Goal: Task Accomplishment & Management: Use online tool/utility

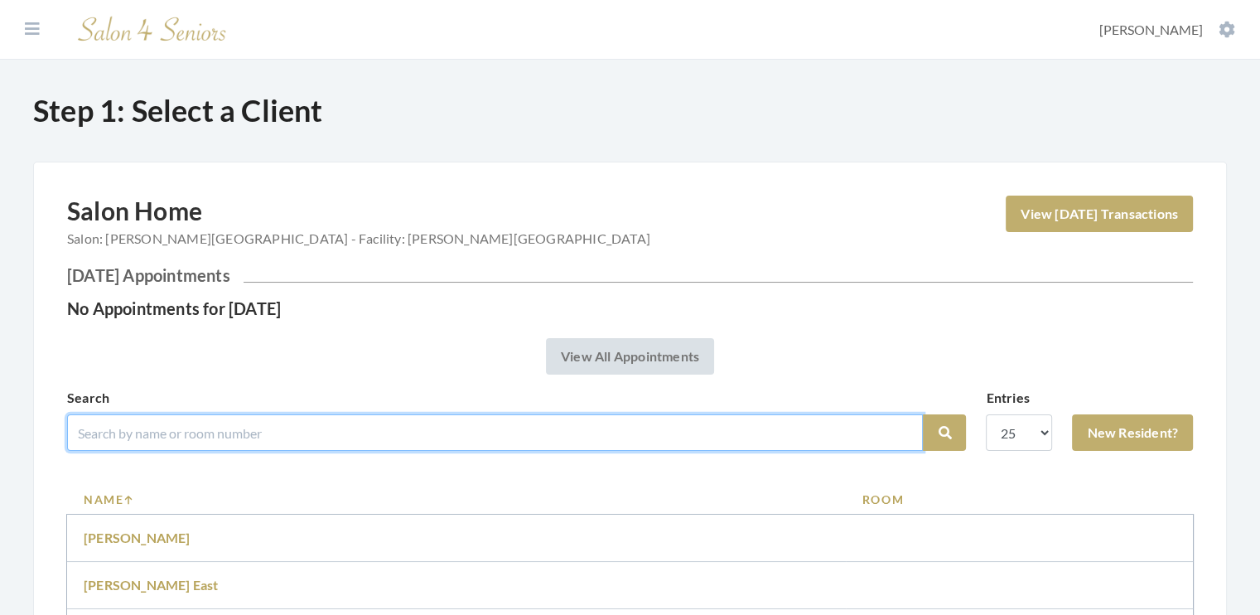
click at [123, 440] on input "search" at bounding box center [495, 432] width 856 height 36
type input "norris"
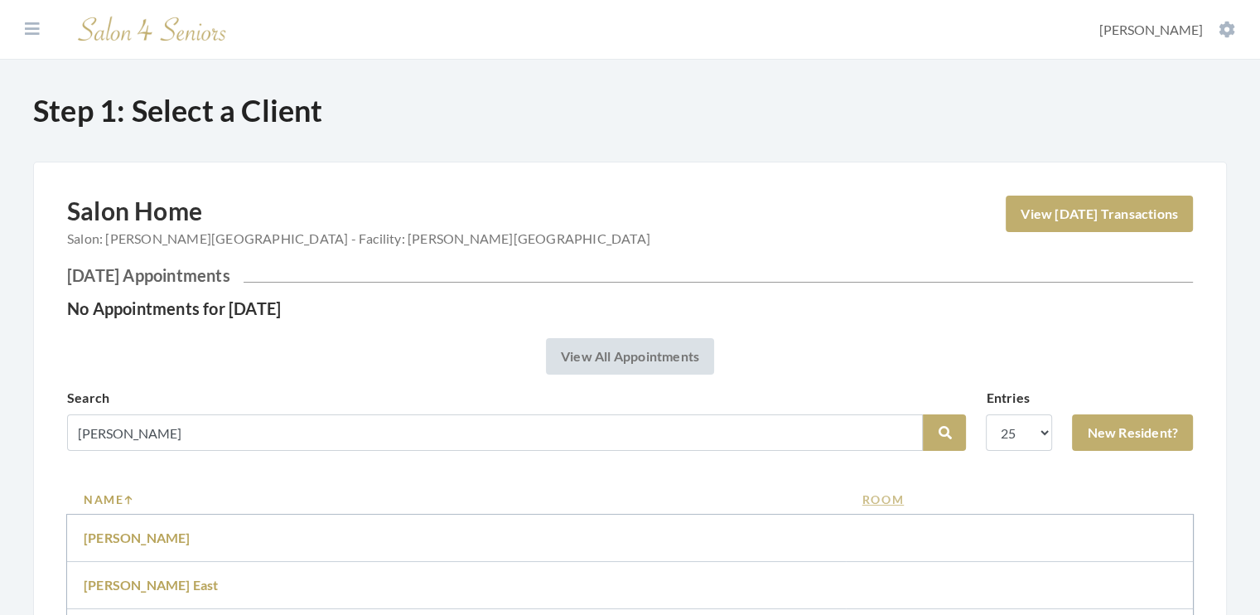
click at [981, 505] on link "Room" at bounding box center [1019, 498] width 314 height 17
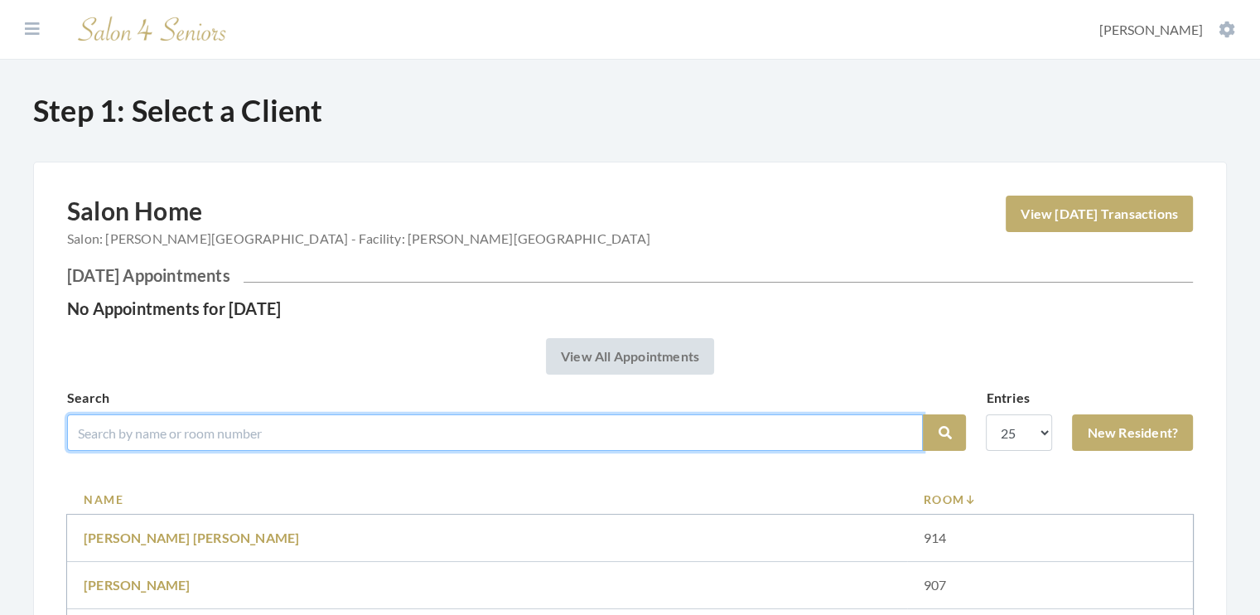
click at [108, 437] on input "search" at bounding box center [495, 432] width 856 height 36
type input "norris"
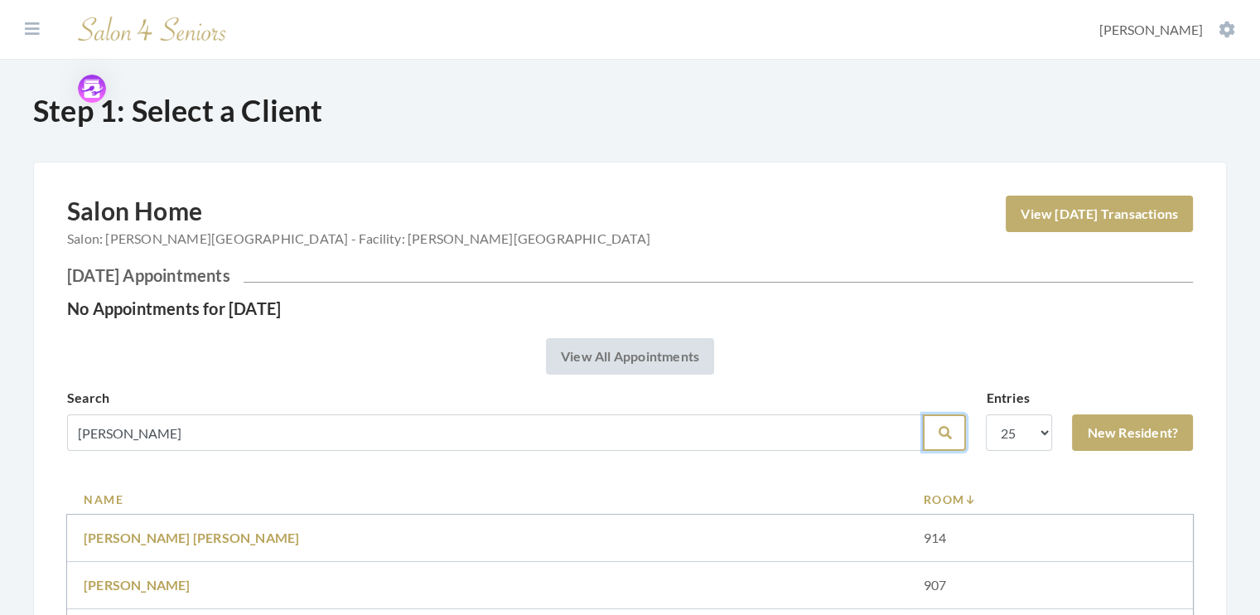
click at [947, 438] on icon "submit" at bounding box center [944, 432] width 13 height 13
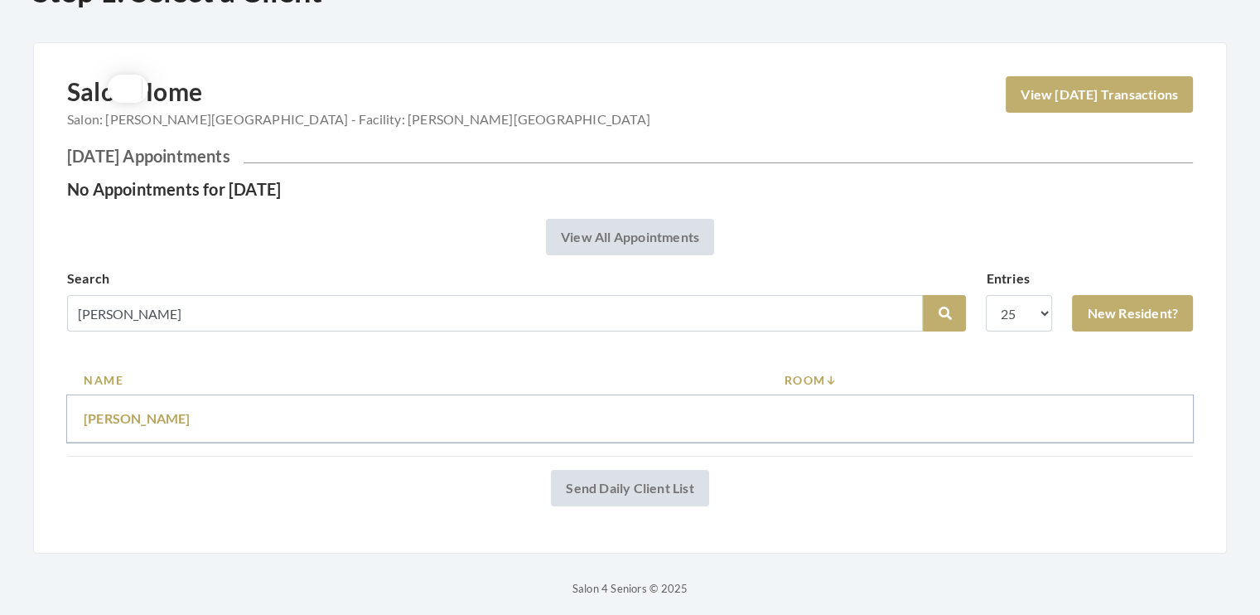
scroll to position [126, 0]
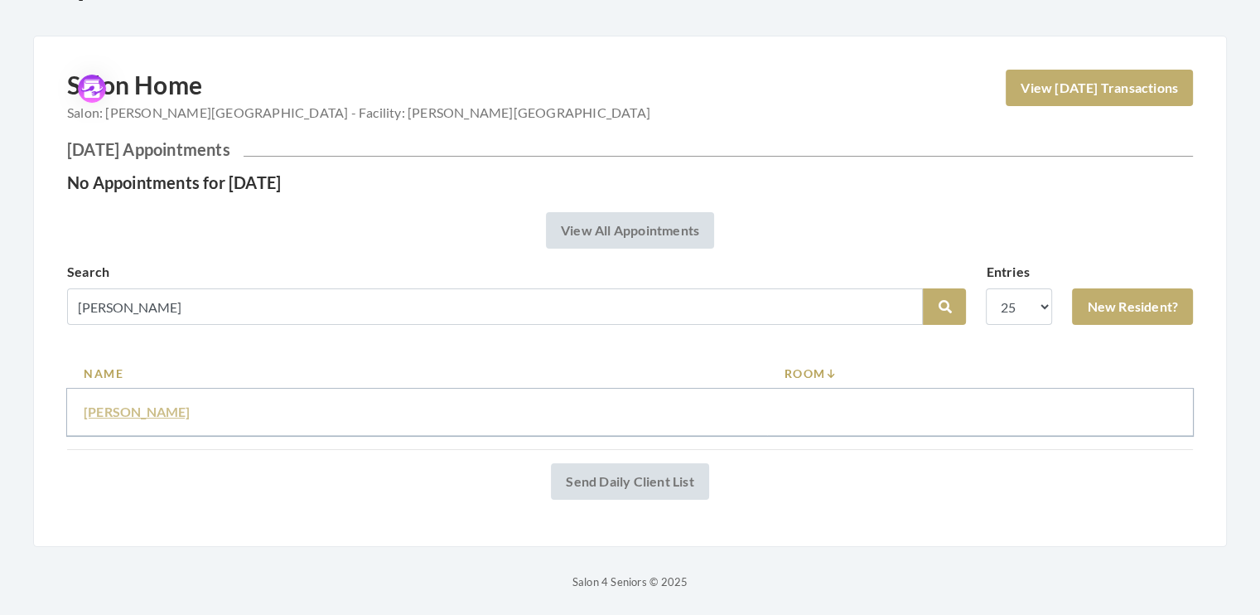
click at [124, 412] on link "Linda Norris" at bounding box center [137, 411] width 107 height 16
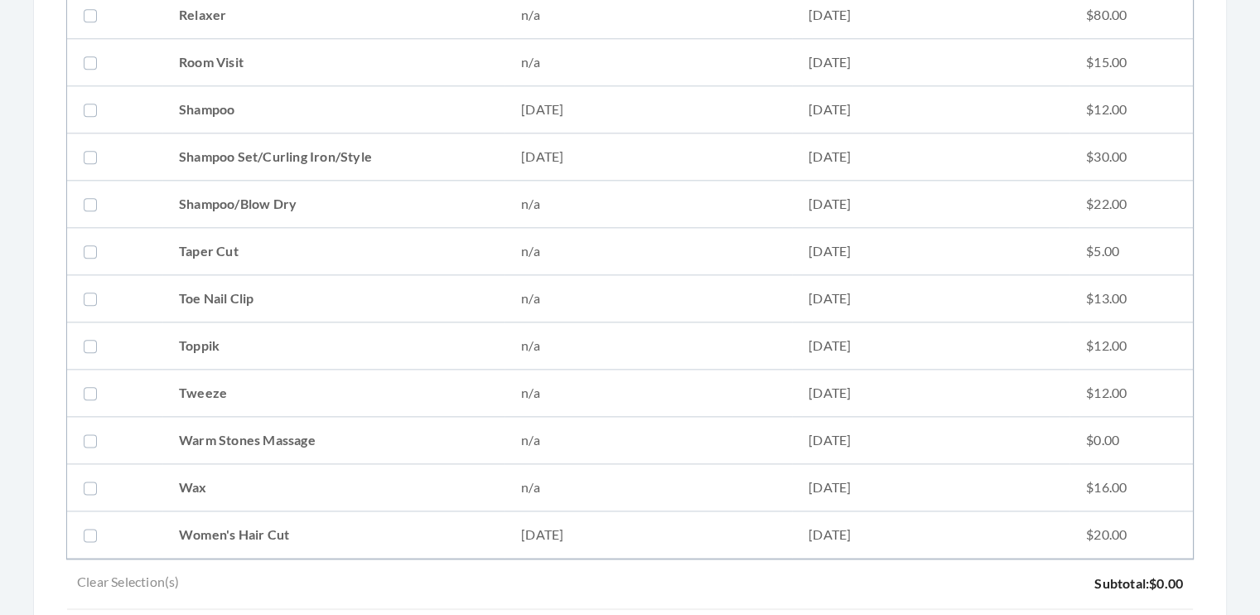
scroll to position [1952, 0]
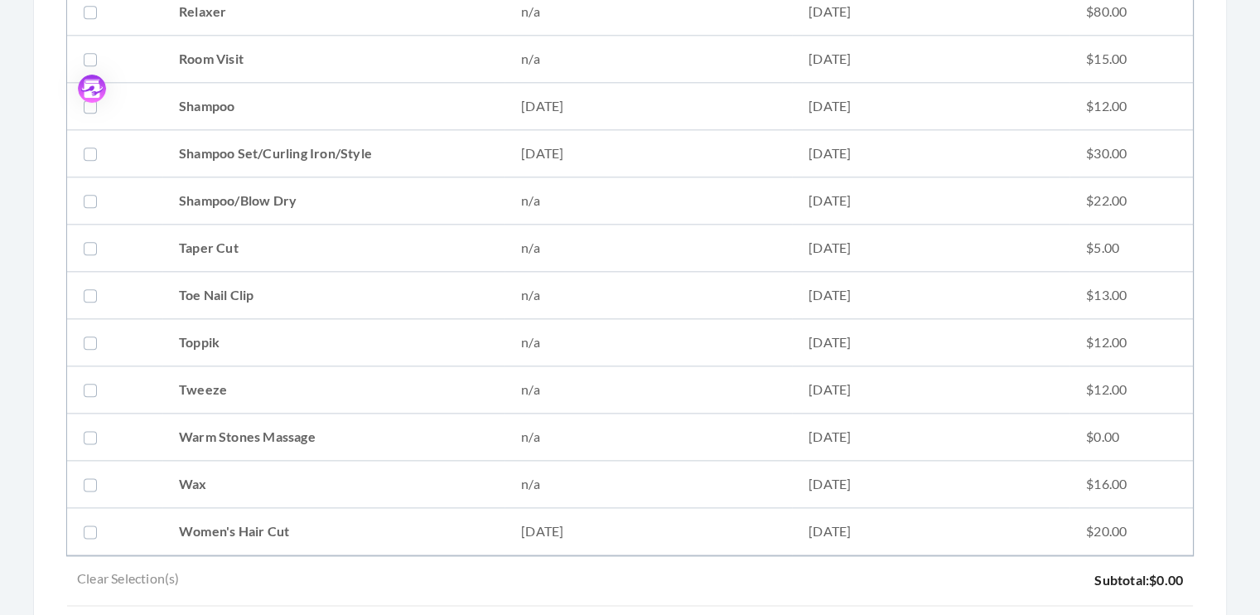
click at [90, 147] on label at bounding box center [94, 153] width 20 height 20
checkbox input "true"
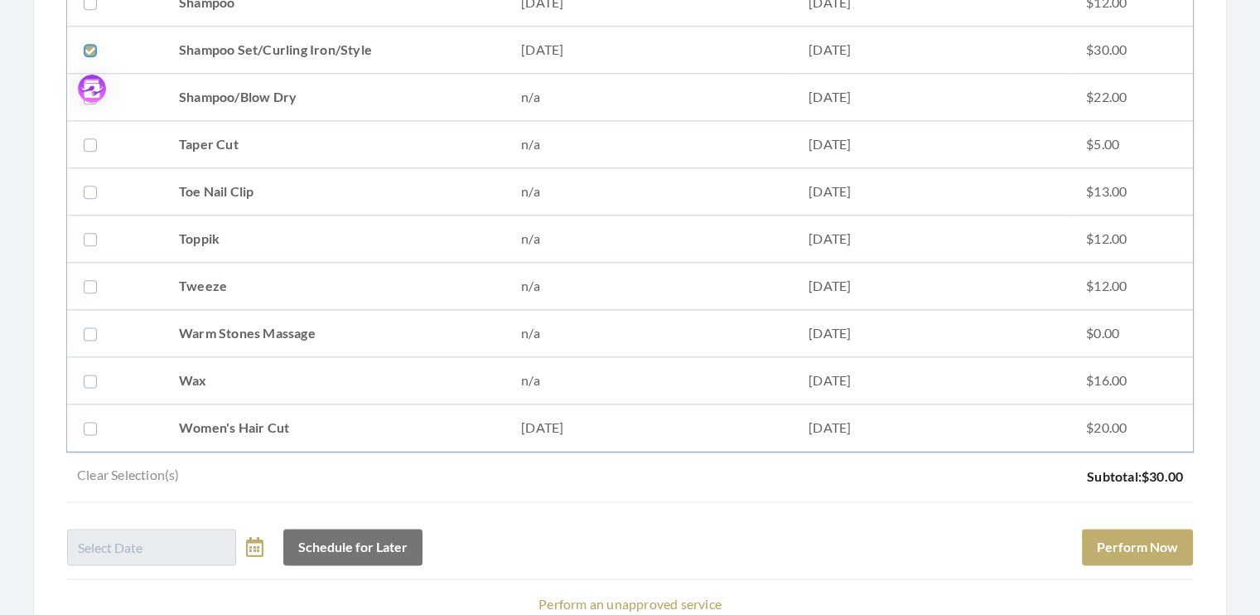
scroll to position [2164, 0]
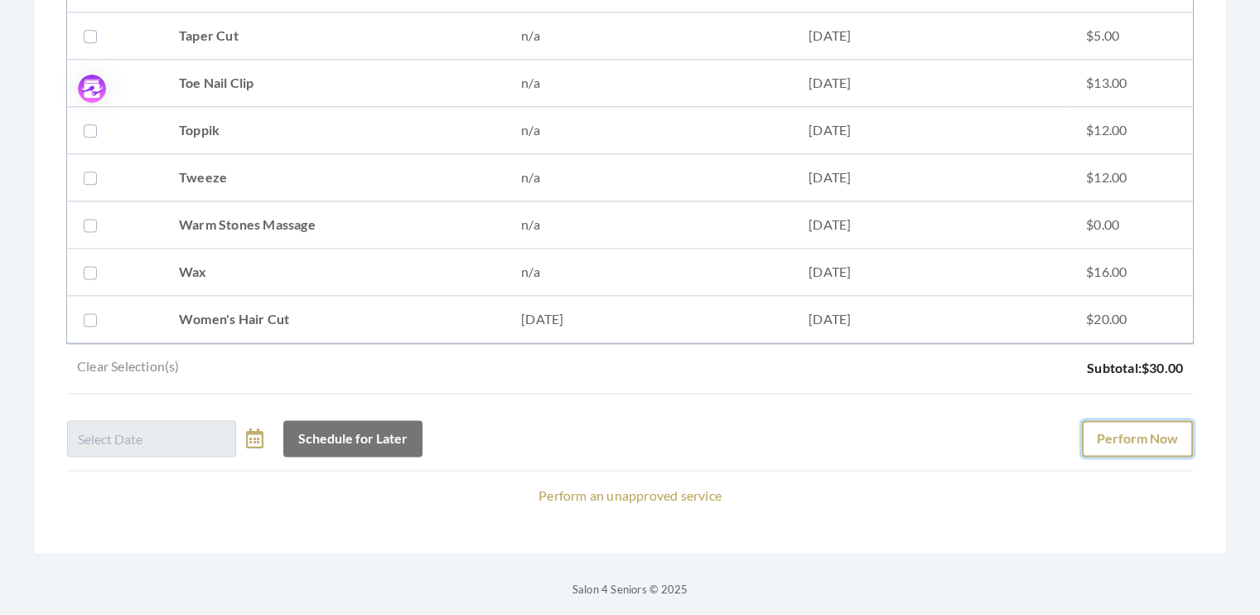
click at [1170, 424] on button "Perform Now" at bounding box center [1137, 438] width 111 height 36
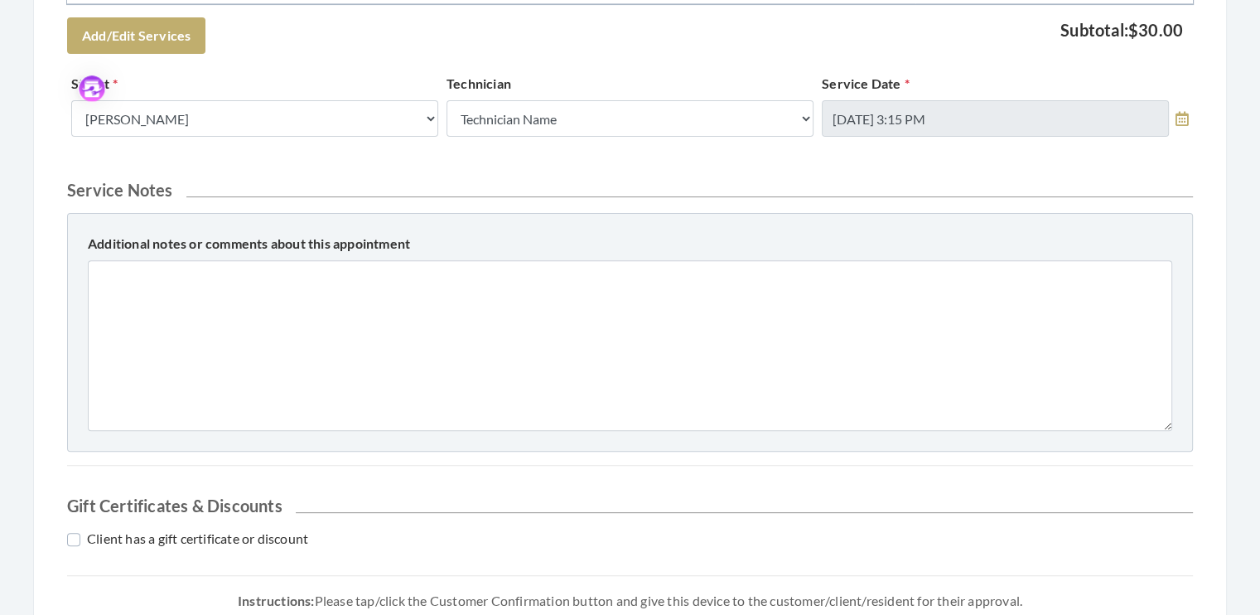
scroll to position [539, 0]
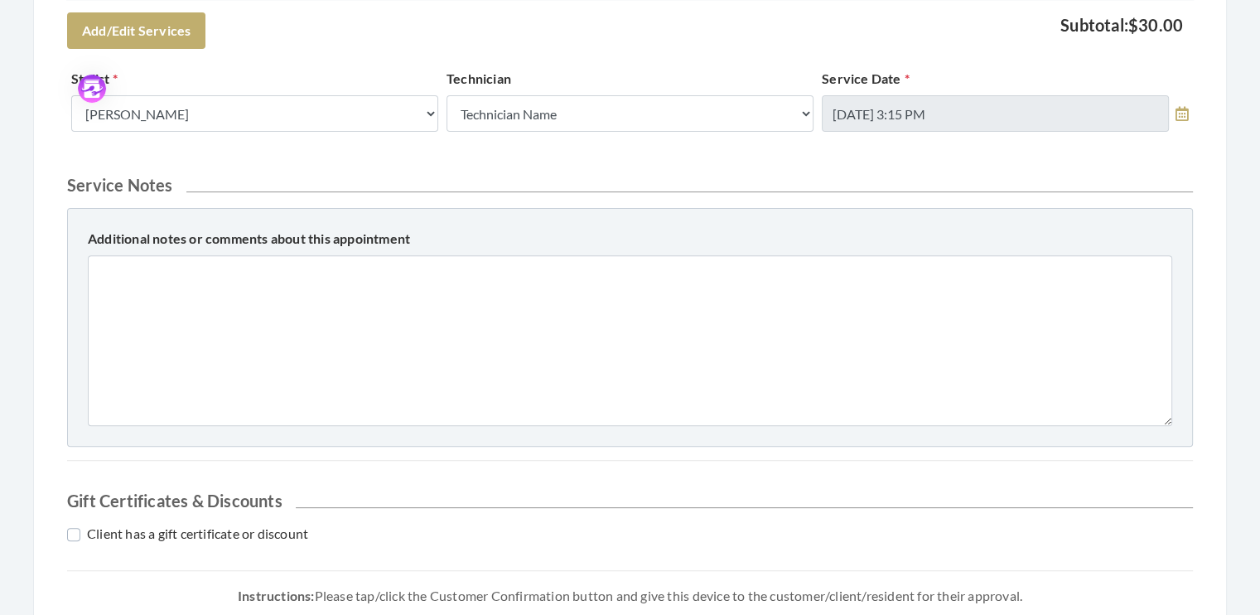
drag, startPoint x: 1241, startPoint y: 452, endPoint x: 1271, endPoint y: 424, distance: 41.0
click at [1259, 424] on html "Facilities Donella Carter My Transactions Account Log Out Step 3: Perform Servi…" at bounding box center [630, 117] width 1260 height 1312
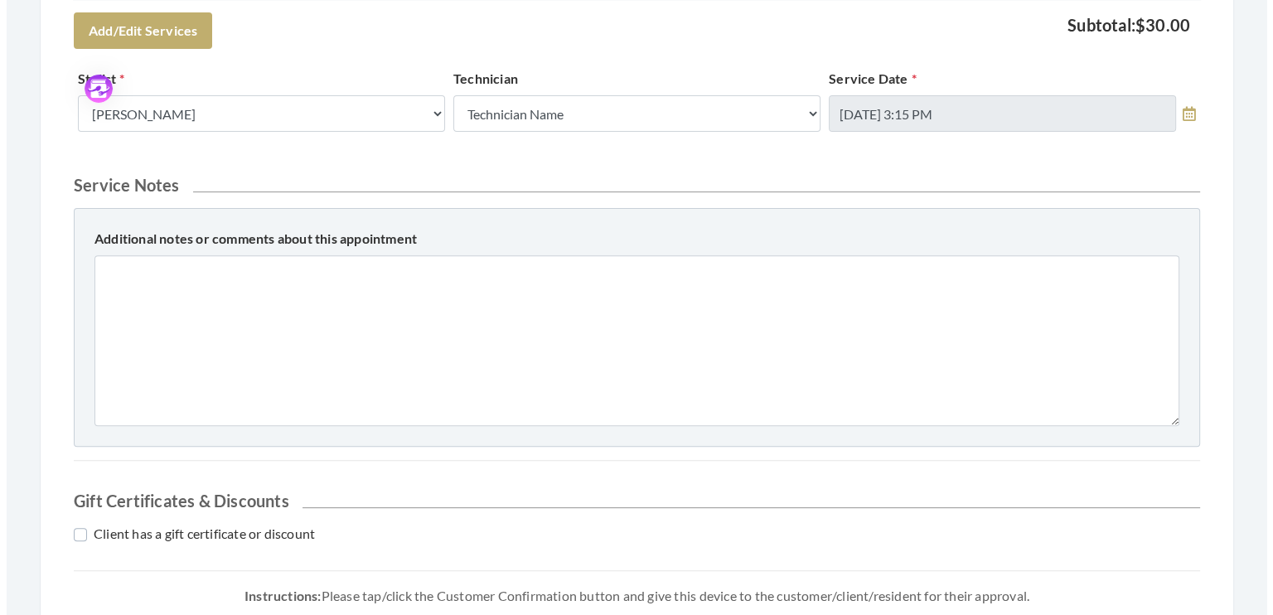
scroll to position [694, 0]
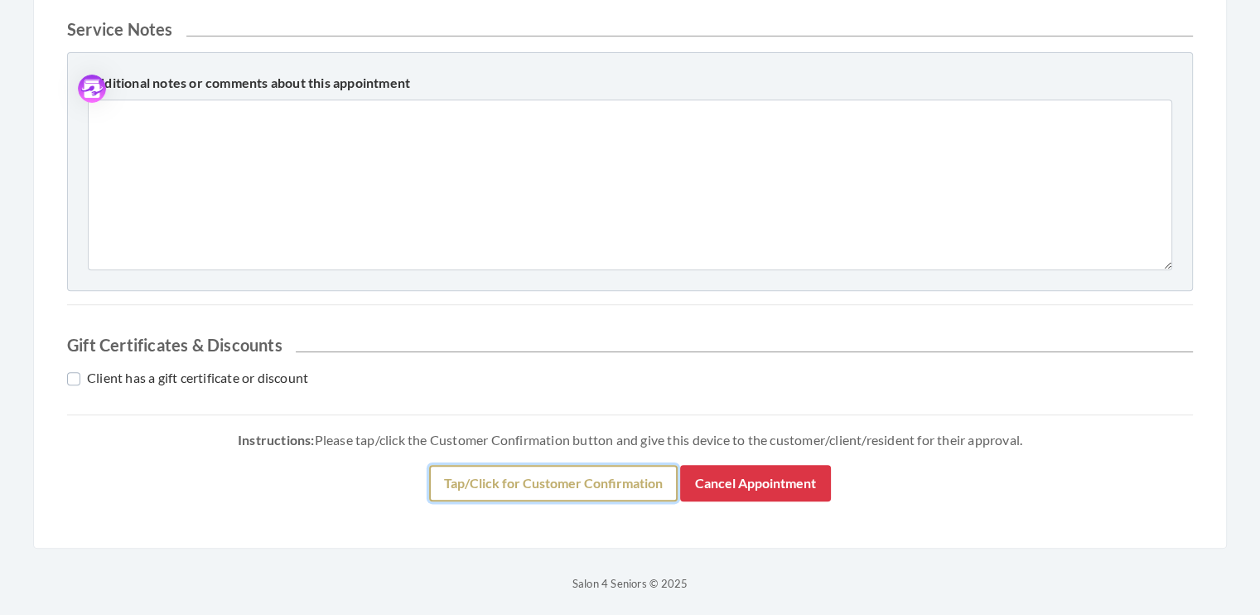
click at [603, 481] on button "Tap/Click for Customer Confirmation" at bounding box center [553, 483] width 249 height 36
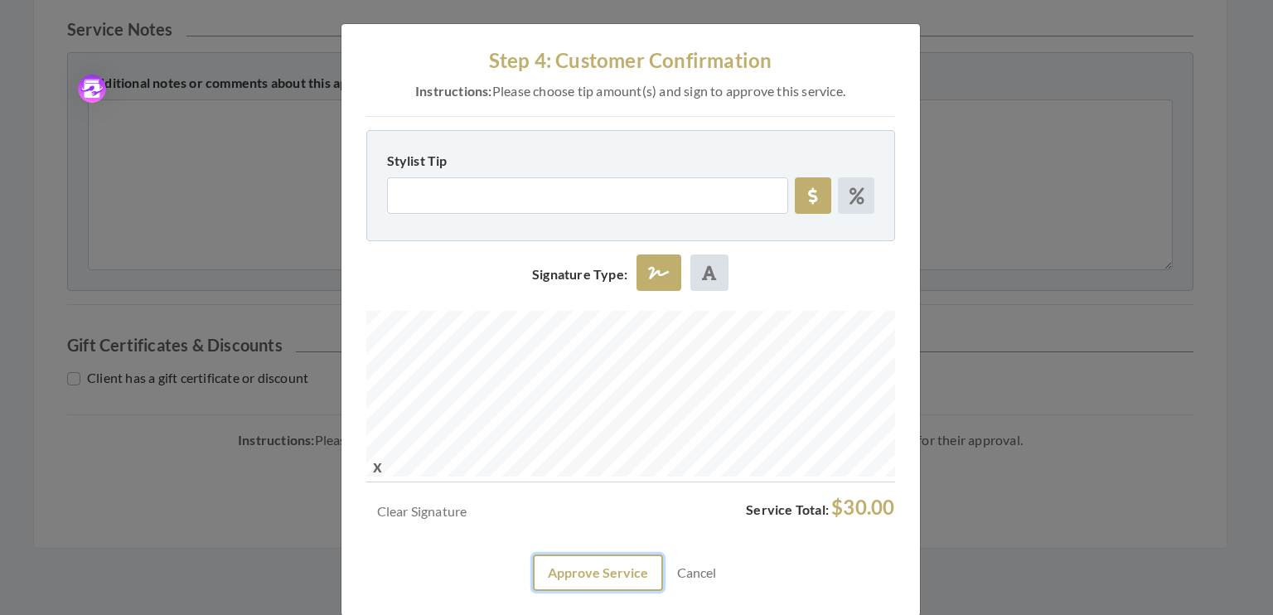
click at [610, 570] on button "Approve Service" at bounding box center [598, 572] width 130 height 36
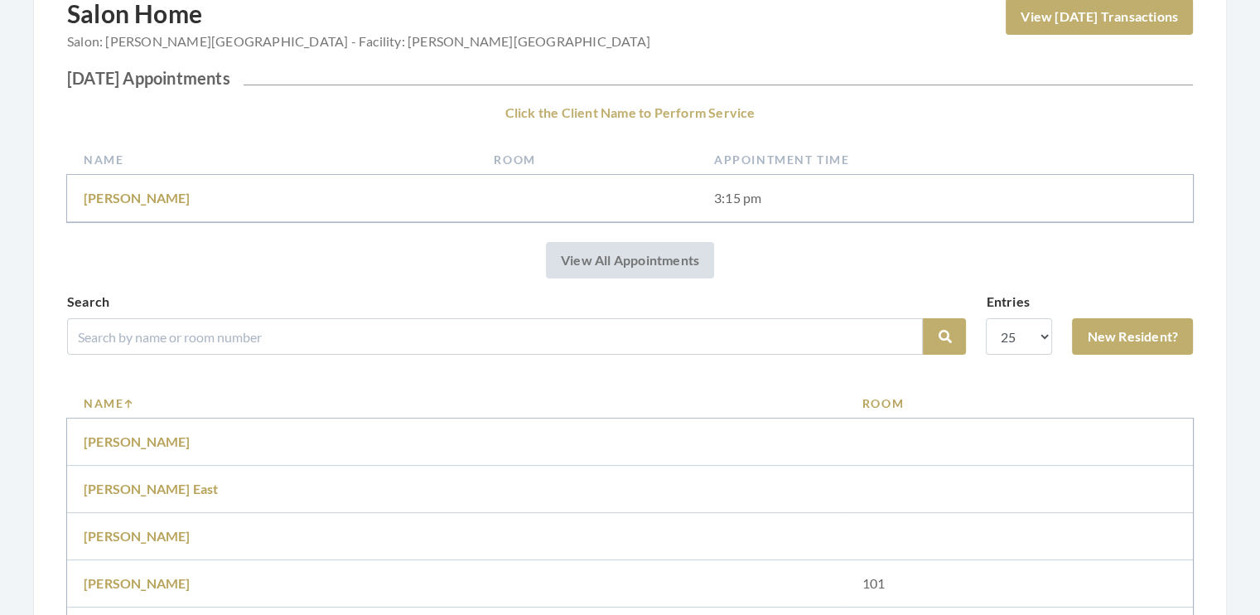
scroll to position [239, 0]
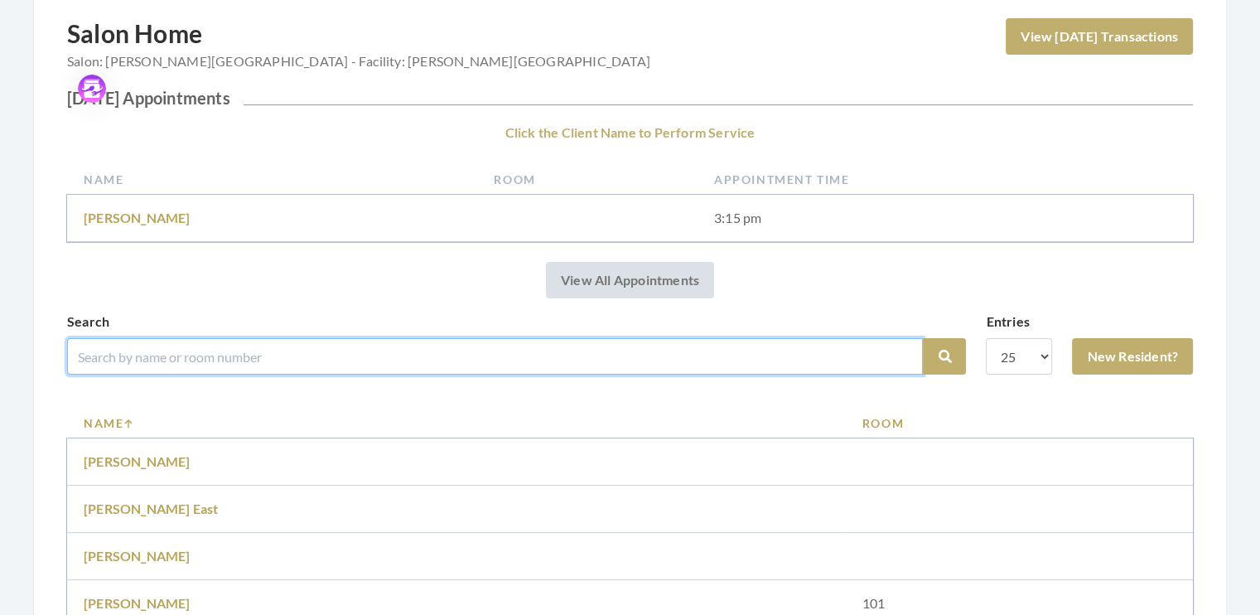
click at [127, 349] on input "search" at bounding box center [495, 356] width 856 height 36
type input "godwin"
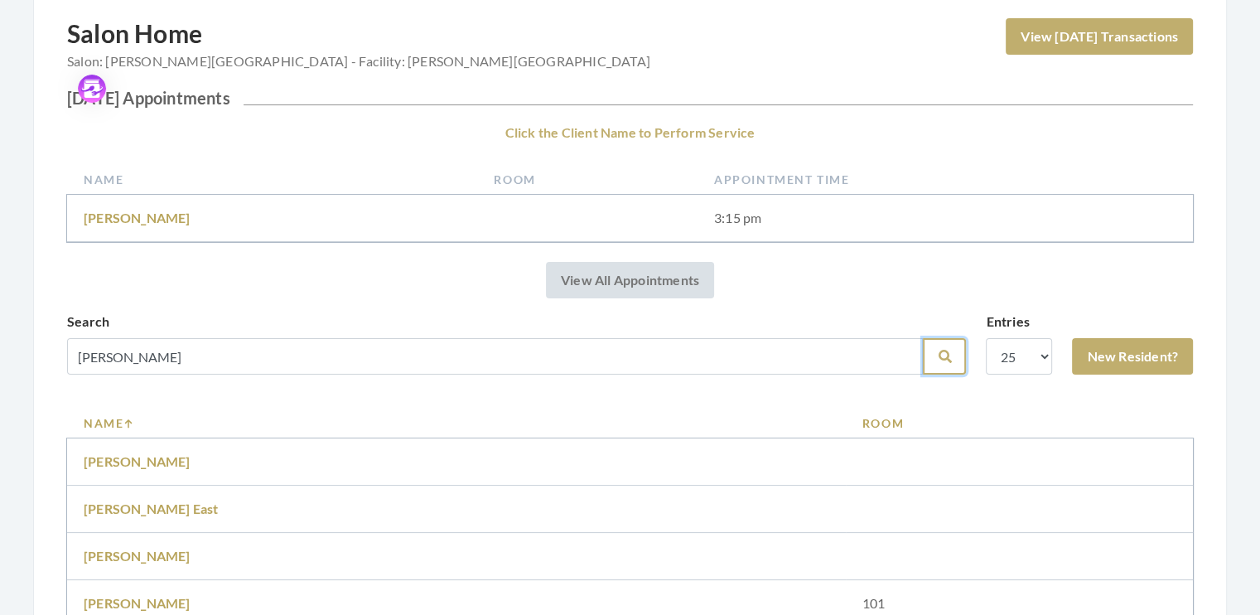
click at [935, 361] on button "Search" at bounding box center [944, 356] width 43 height 36
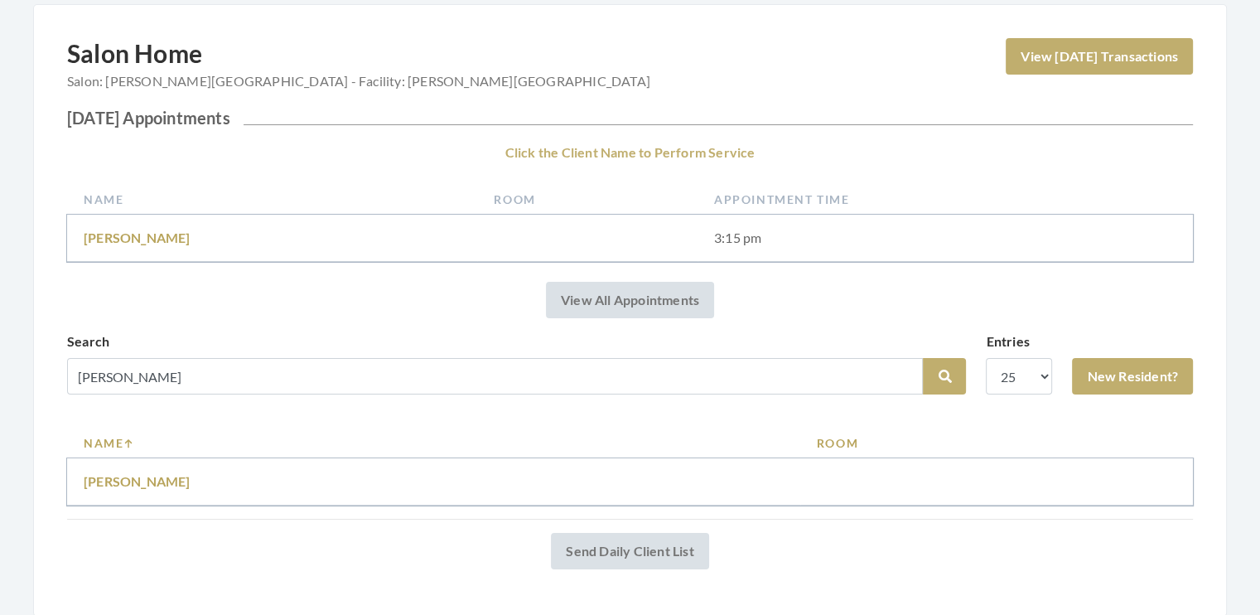
scroll to position [160, 0]
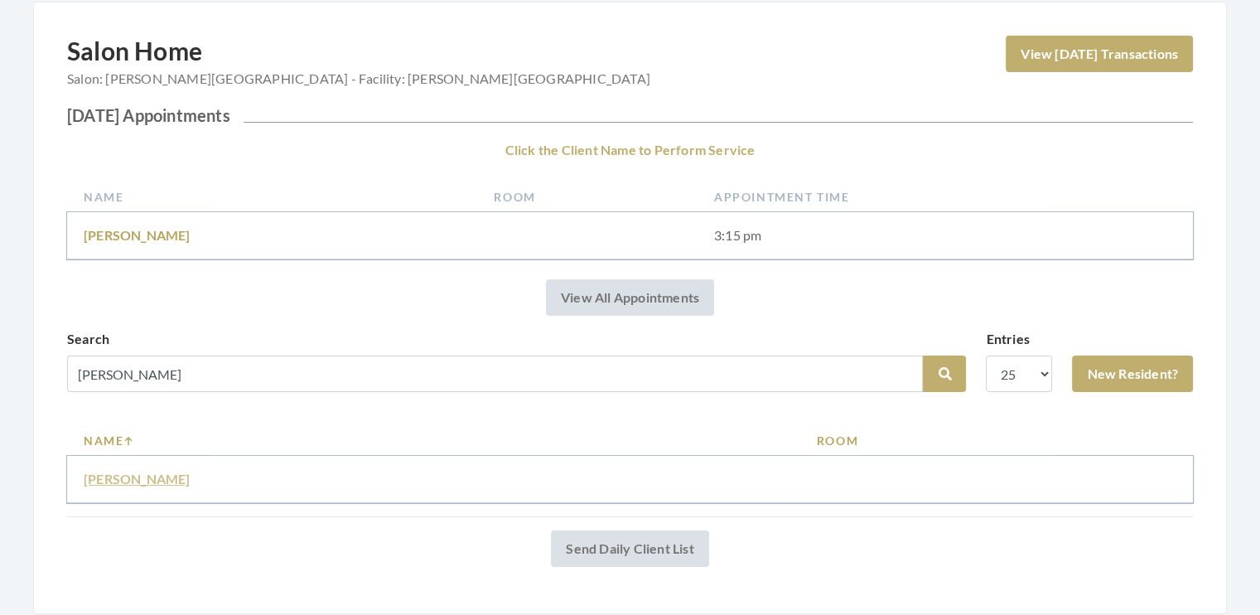
click at [159, 477] on link "Carolyn Godwin" at bounding box center [137, 479] width 107 height 16
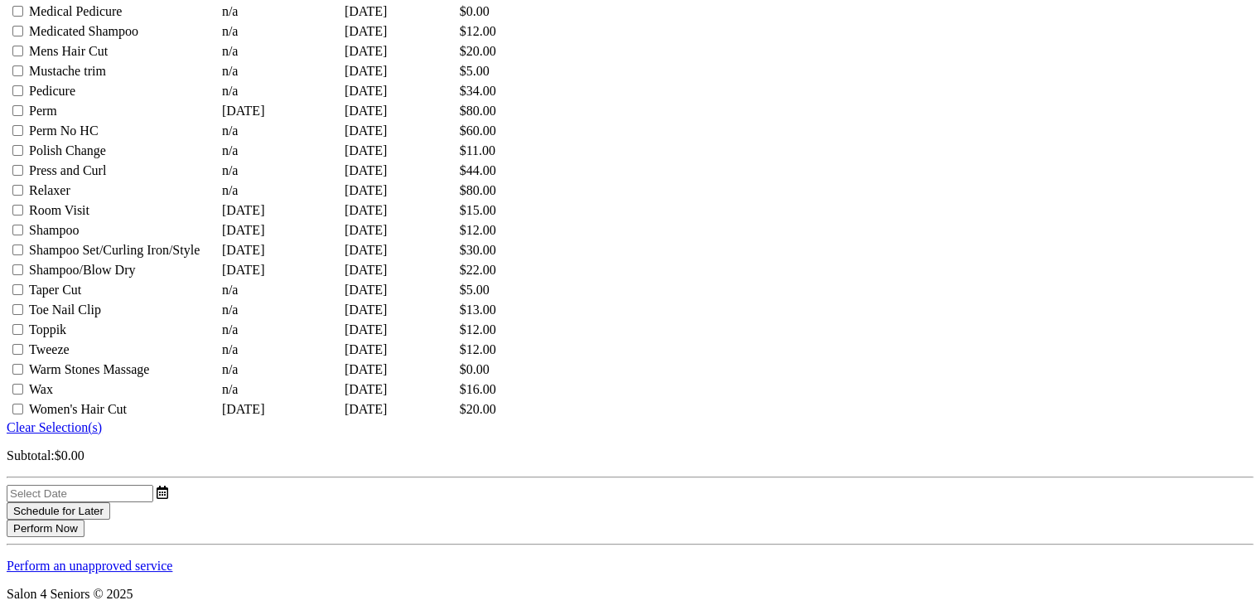
scroll to position [1901, 0]
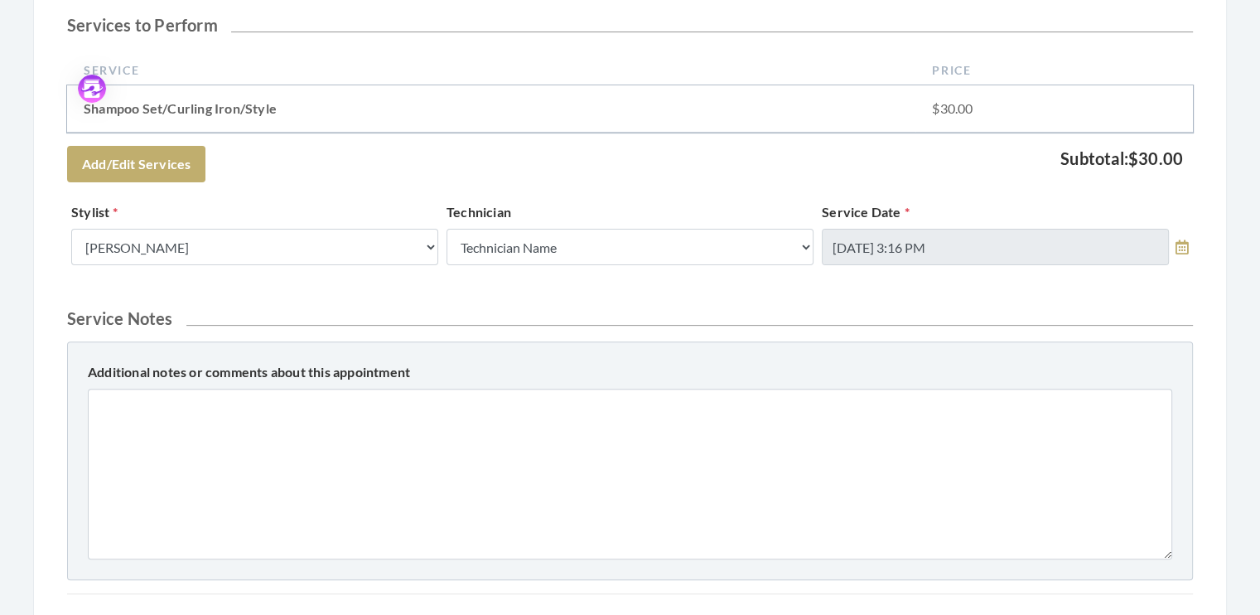
scroll to position [538, 0]
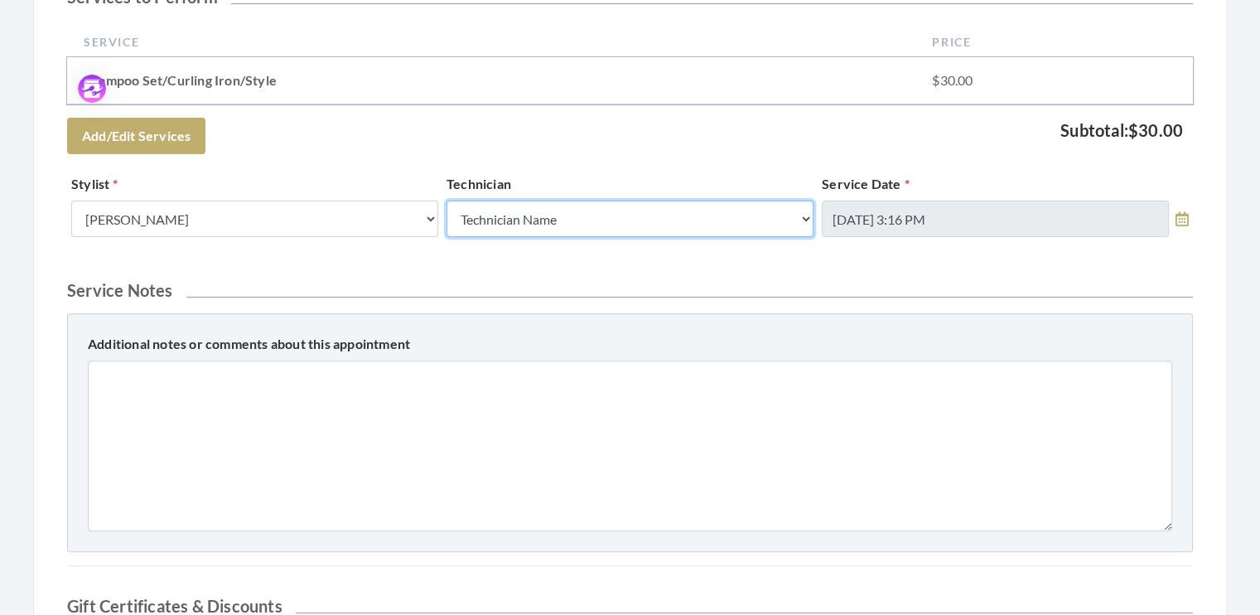
click at [804, 216] on select "Technician Name Kinetic Tech [PERSON_NAME]" at bounding box center [630, 219] width 367 height 36
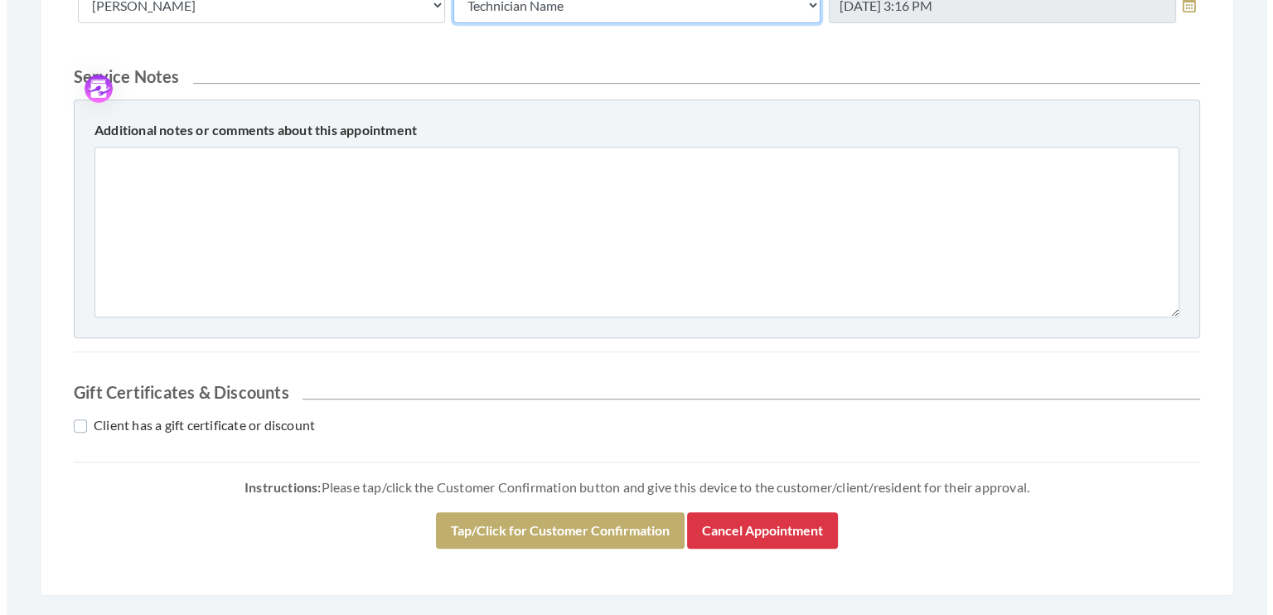
scroll to position [799, 0]
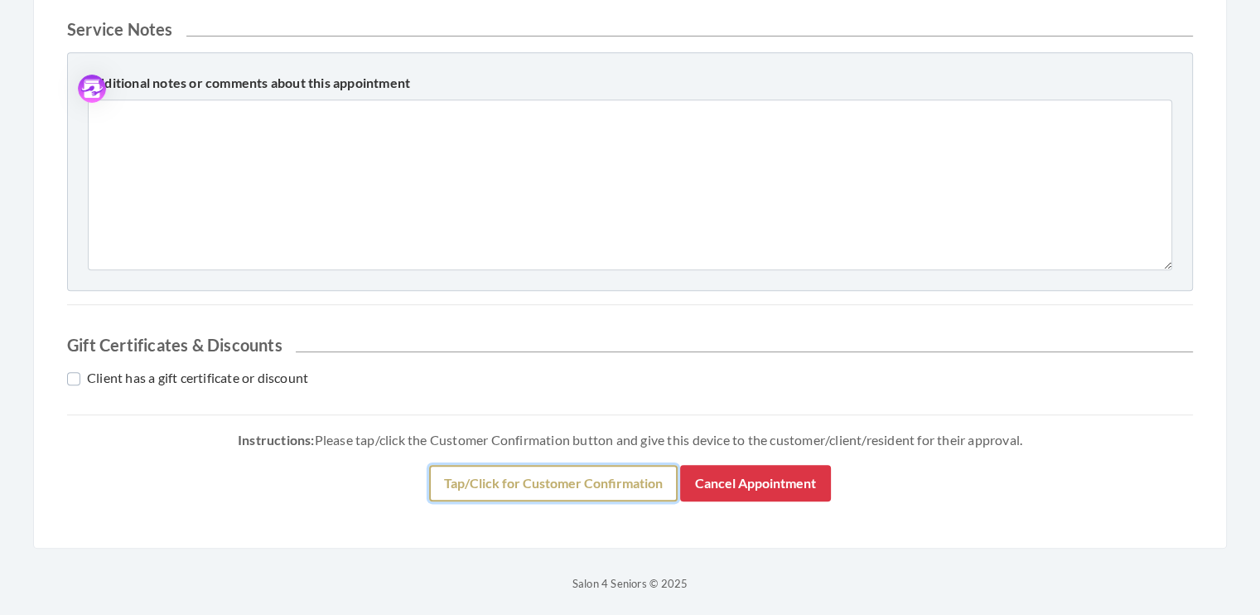
click at [532, 485] on button "Tap/Click for Customer Confirmation" at bounding box center [553, 483] width 249 height 36
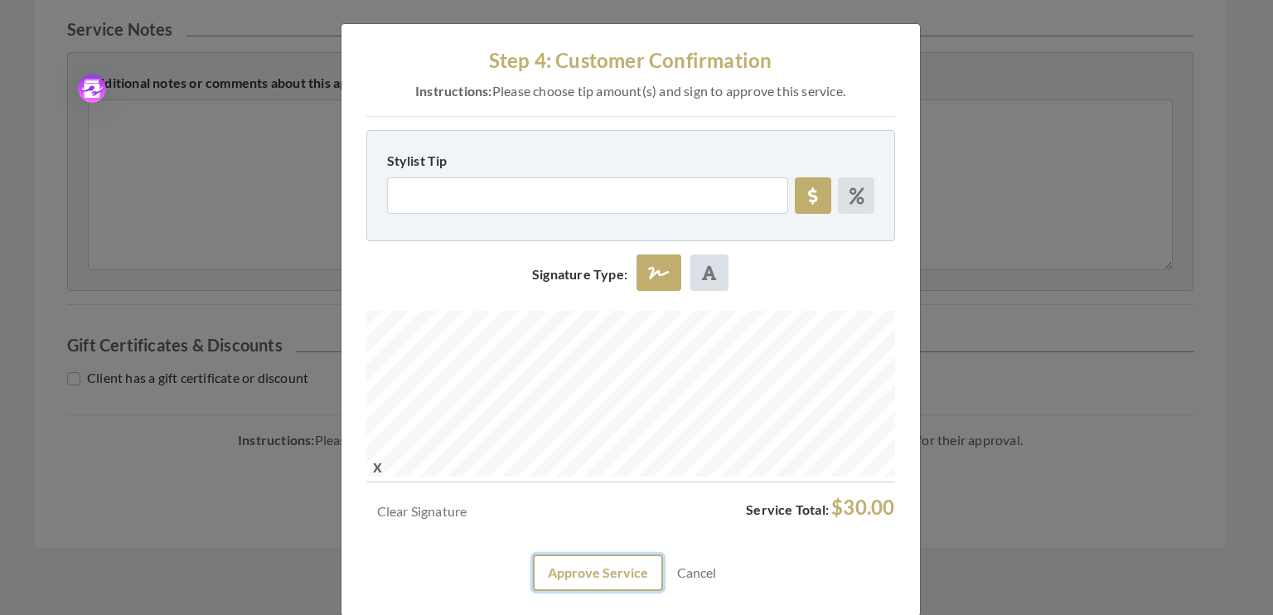
click at [586, 575] on button "Approve Service" at bounding box center [598, 572] width 130 height 36
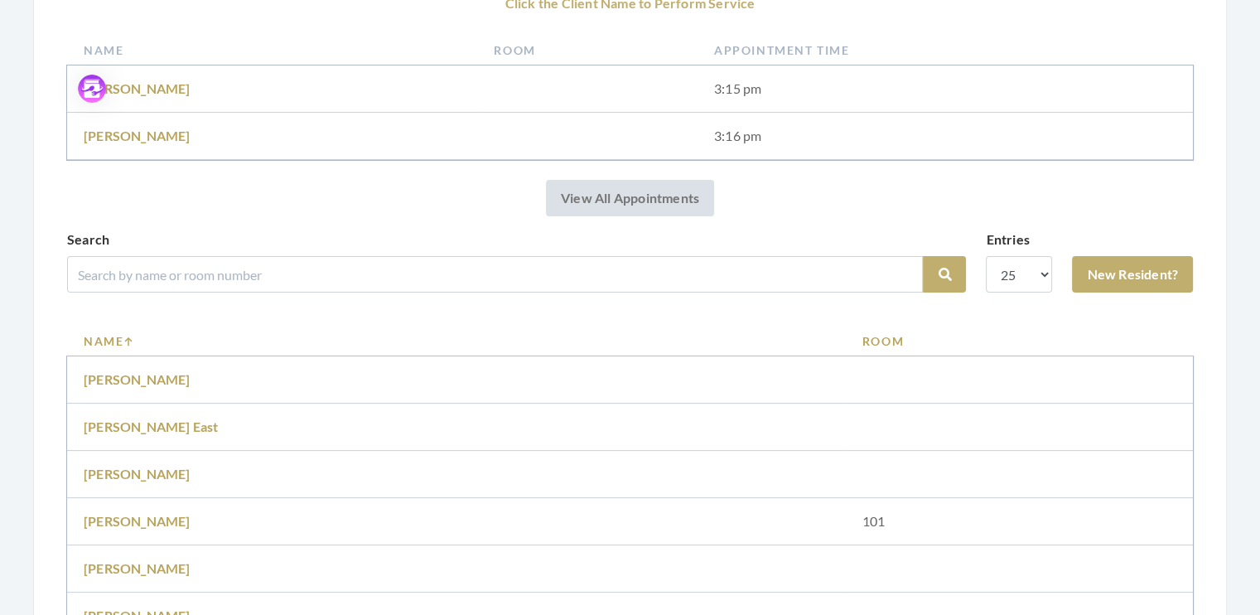
scroll to position [404, 0]
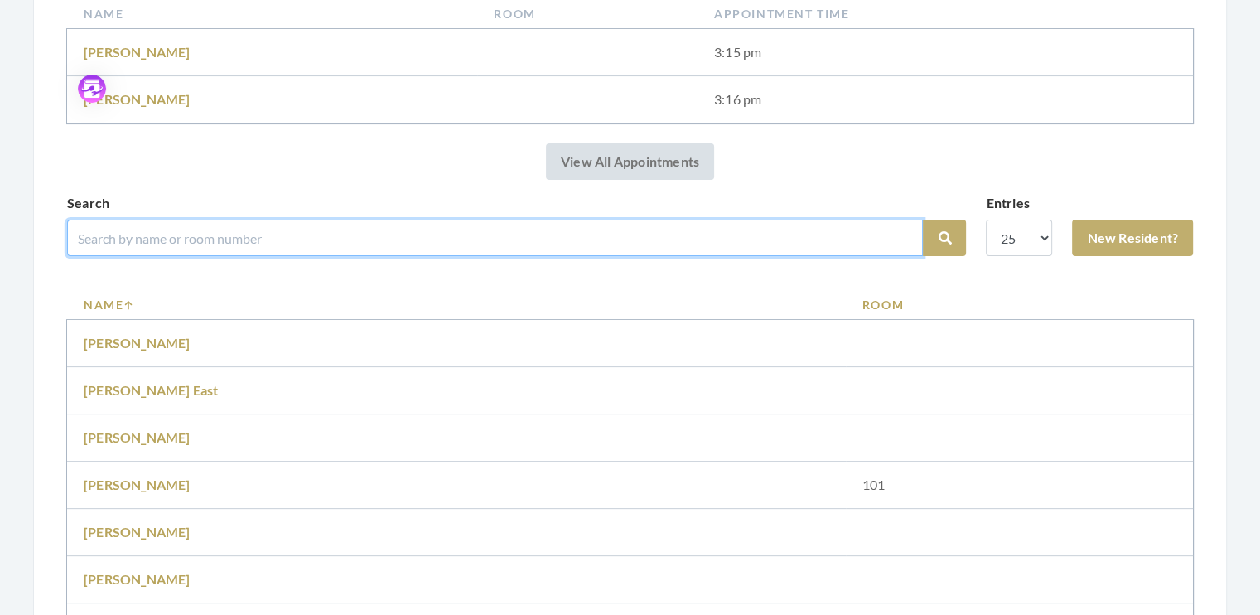
click at [169, 220] on input "search" at bounding box center [495, 238] width 856 height 36
type input "collier"
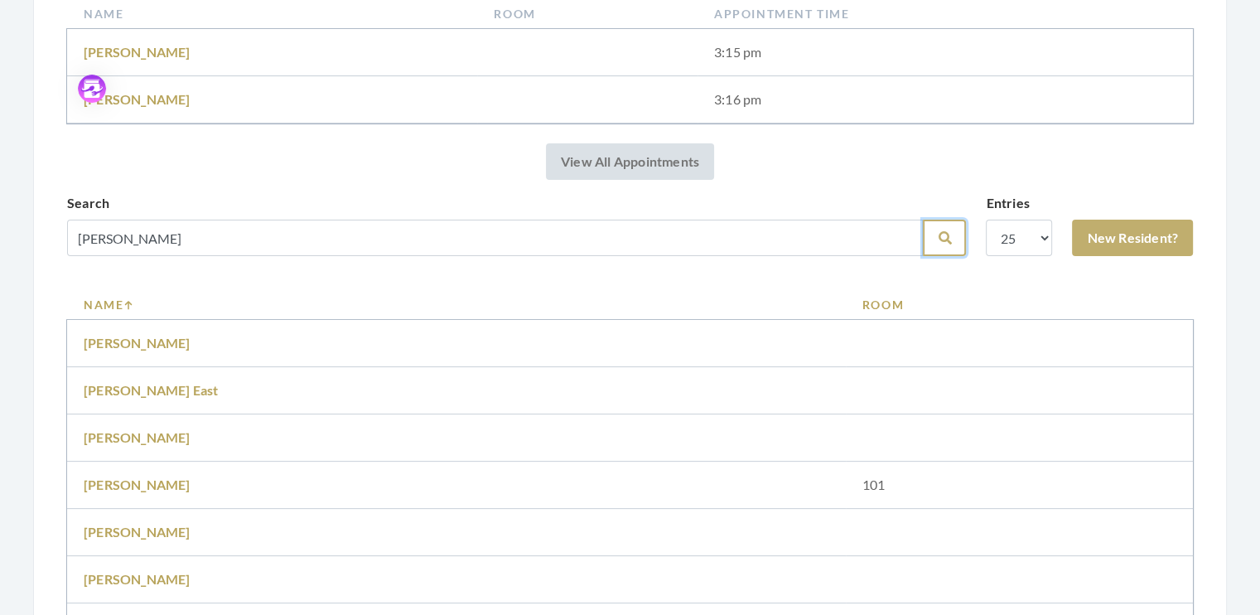
click at [938, 244] on button "Search" at bounding box center [944, 238] width 43 height 36
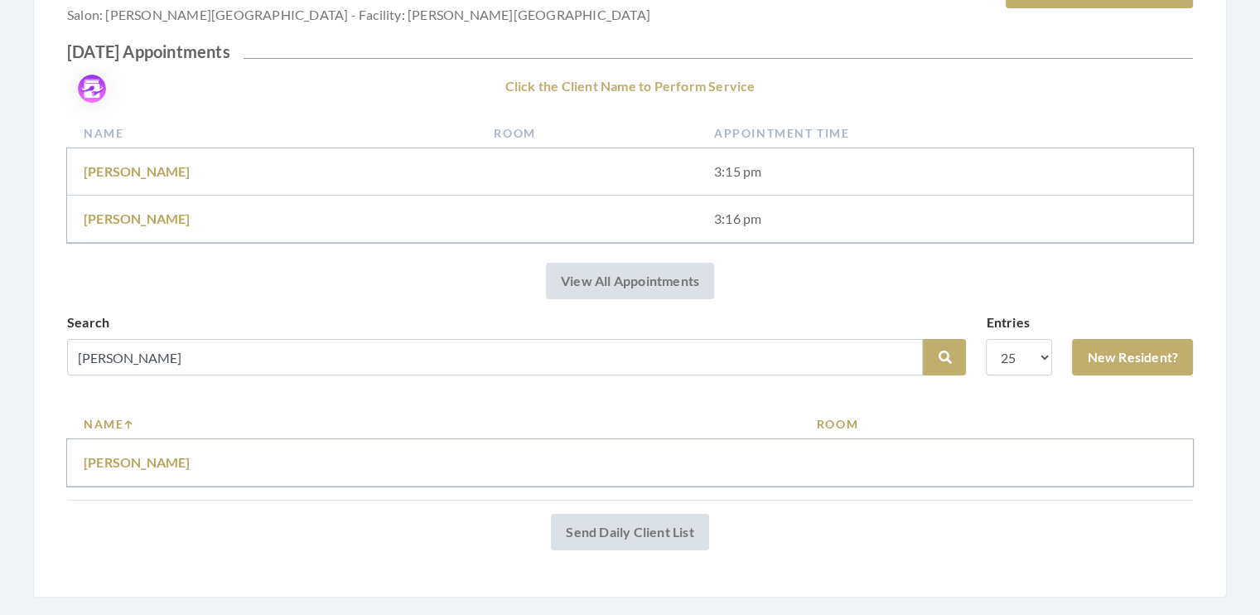
scroll to position [225, 0]
click at [136, 456] on link "[PERSON_NAME]" at bounding box center [137, 460] width 107 height 16
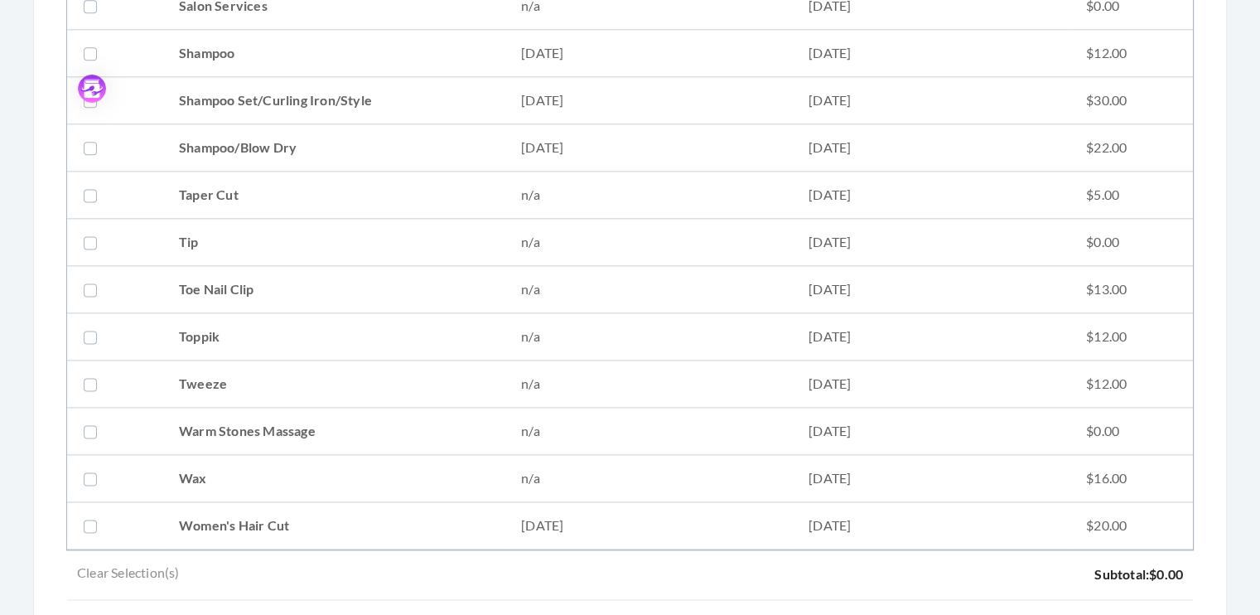
scroll to position [2210, 0]
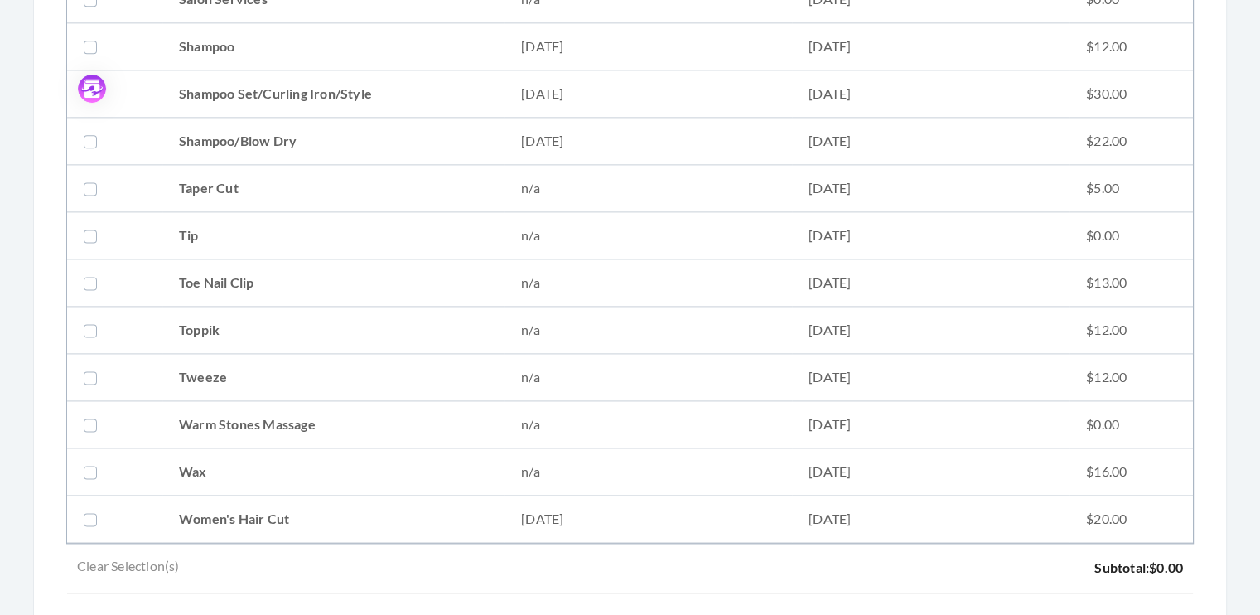
click at [87, 511] on label at bounding box center [94, 519] width 20 height 20
checkbox input "true"
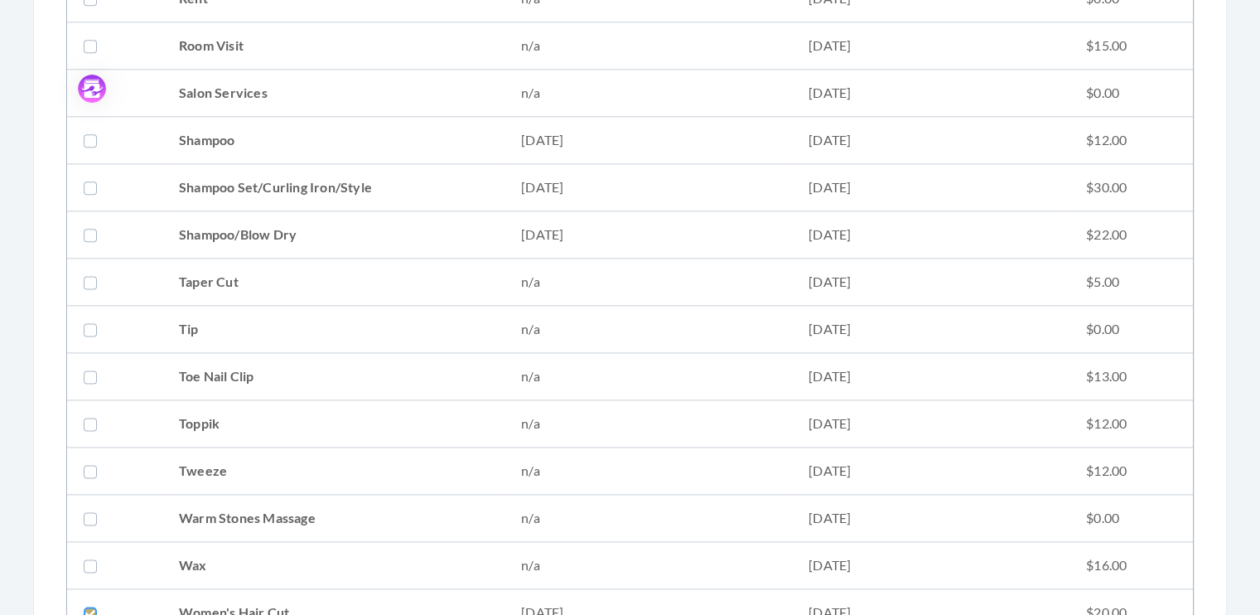
scroll to position [2110, 0]
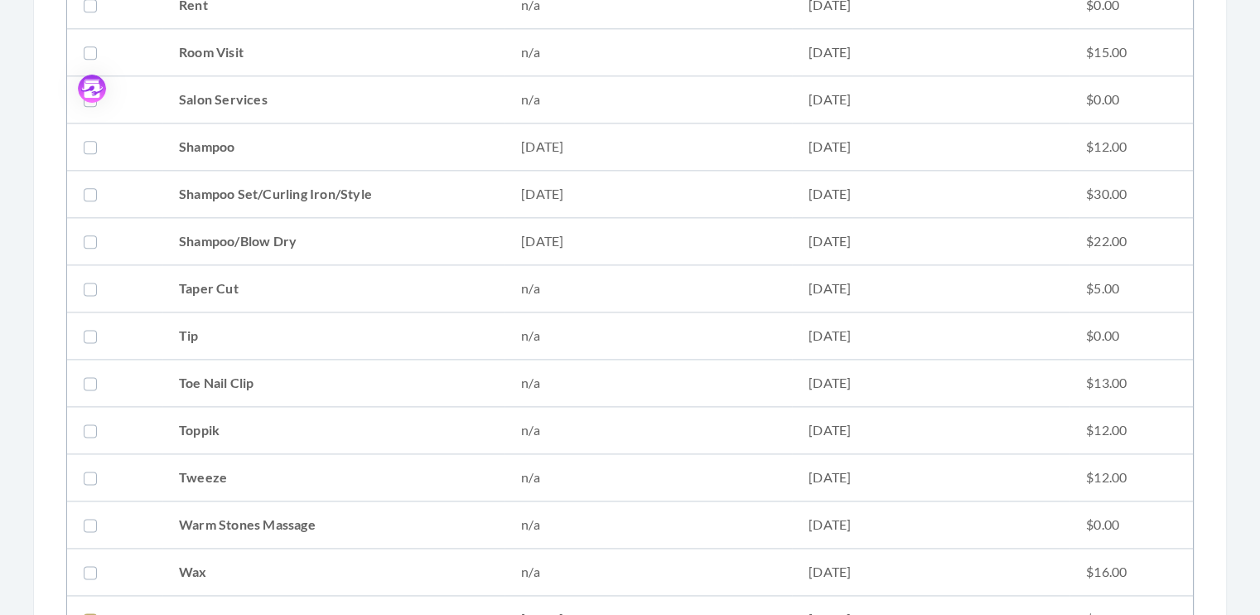
click at [94, 236] on label at bounding box center [94, 241] width 20 height 20
checkbox input "true"
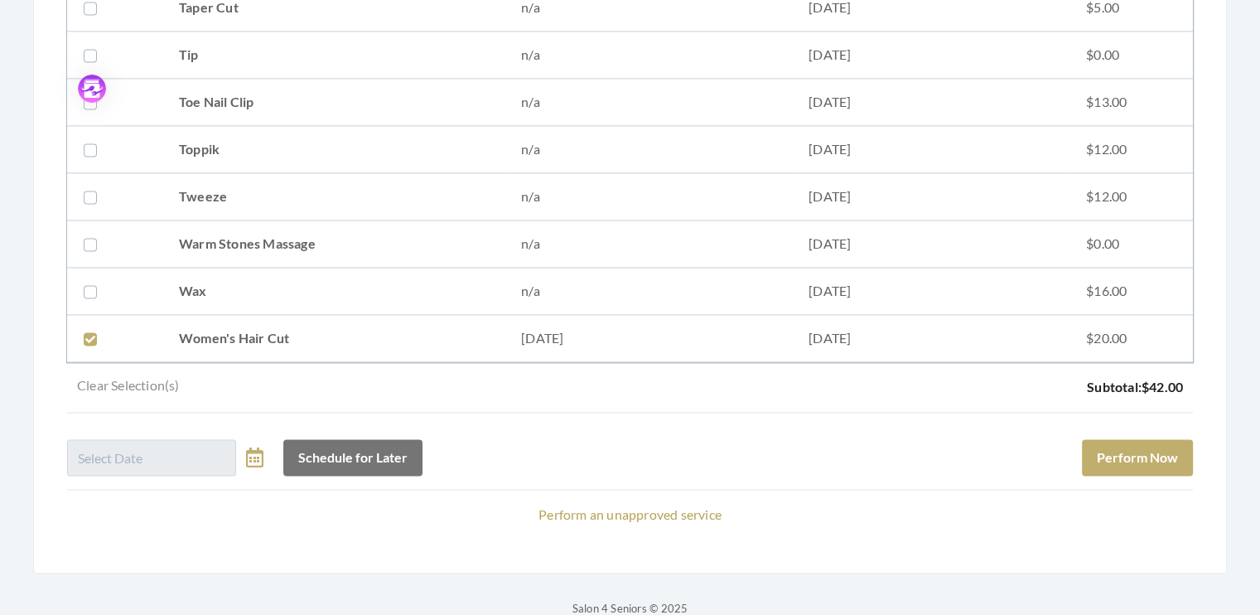
scroll to position [2409, 0]
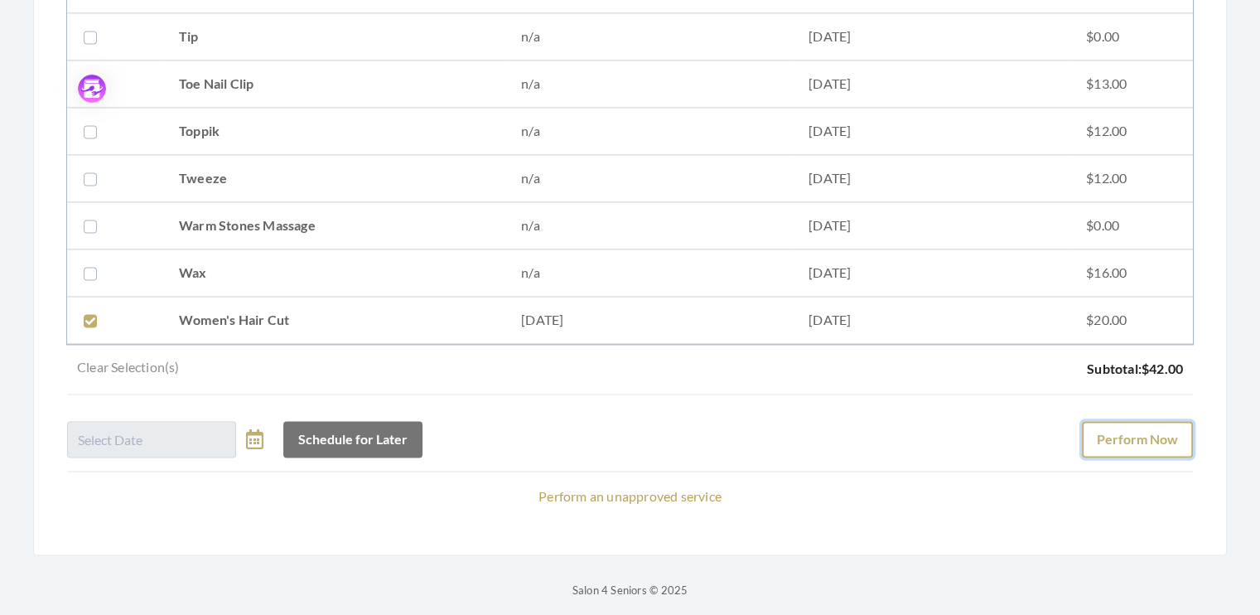
click at [1143, 432] on button "Perform Now" at bounding box center [1137, 439] width 111 height 36
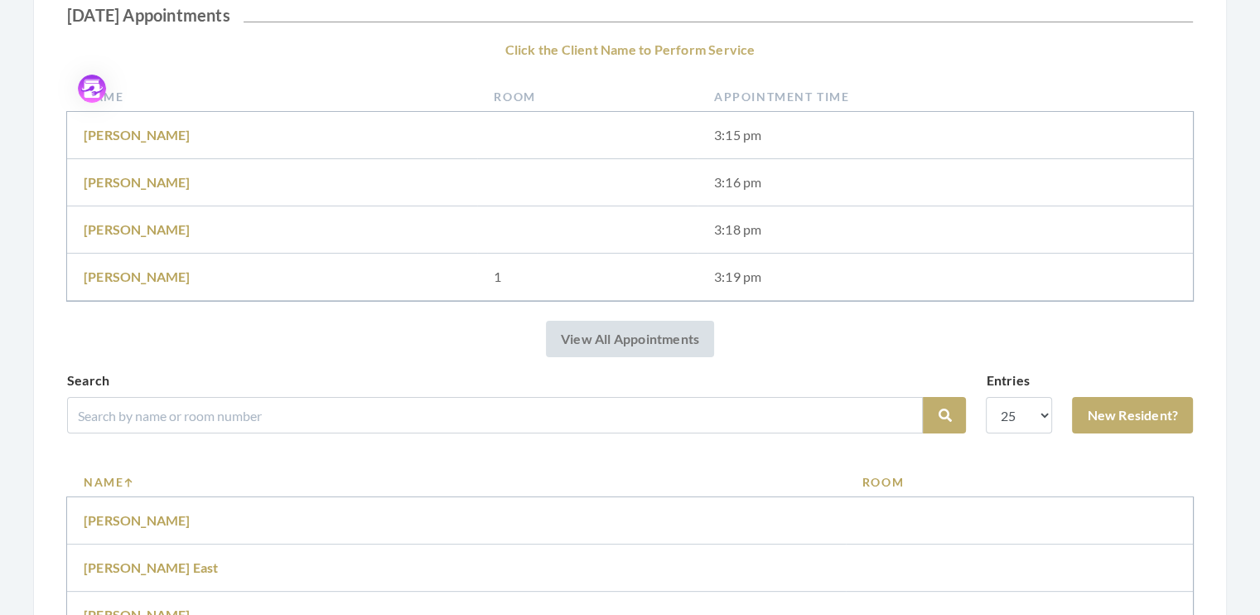
scroll to position [331, 0]
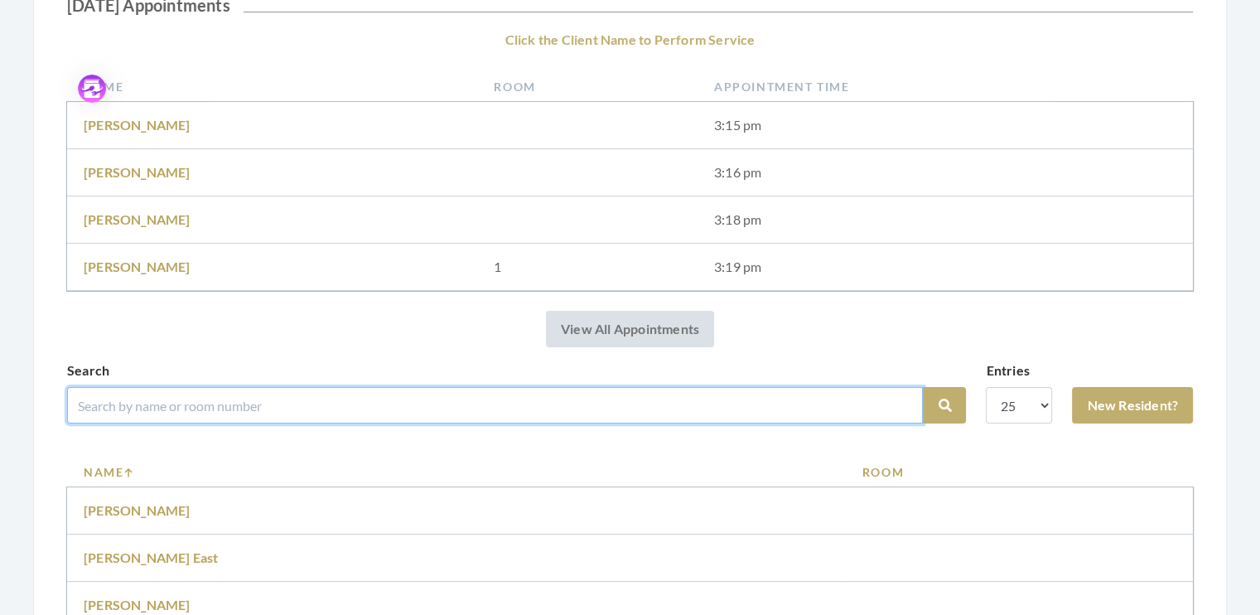
click at [124, 405] on input "search" at bounding box center [495, 405] width 856 height 36
type input "fremd"
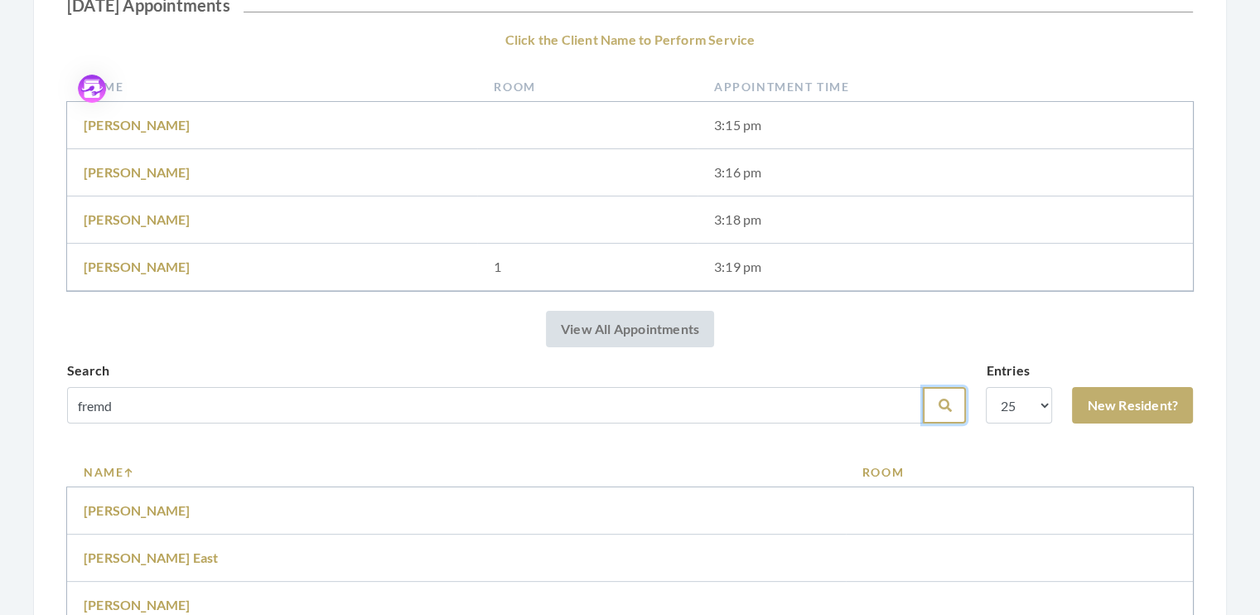
click at [930, 408] on button "Search" at bounding box center [944, 405] width 43 height 36
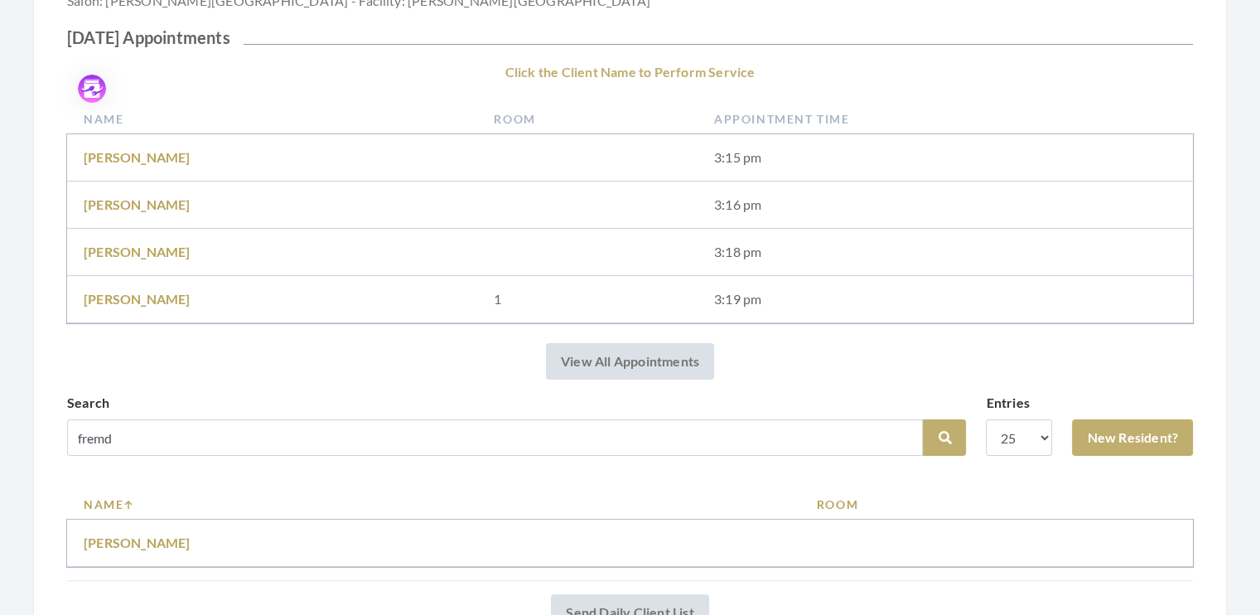
scroll to position [250, 0]
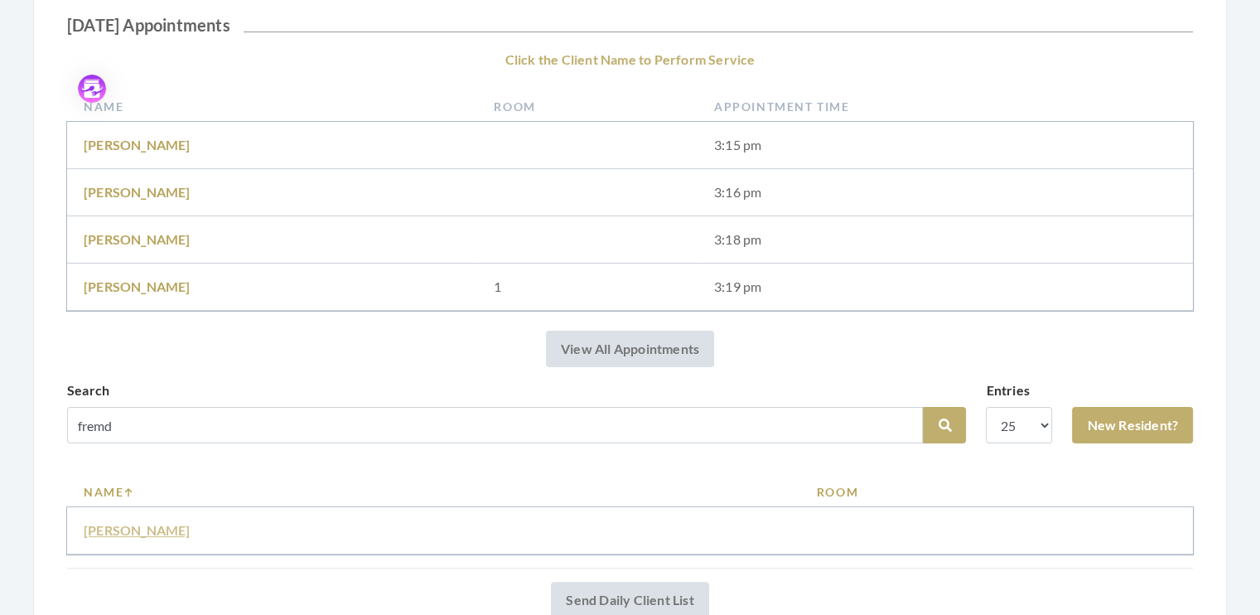
click at [126, 532] on link "Peggy fremd" at bounding box center [137, 530] width 107 height 16
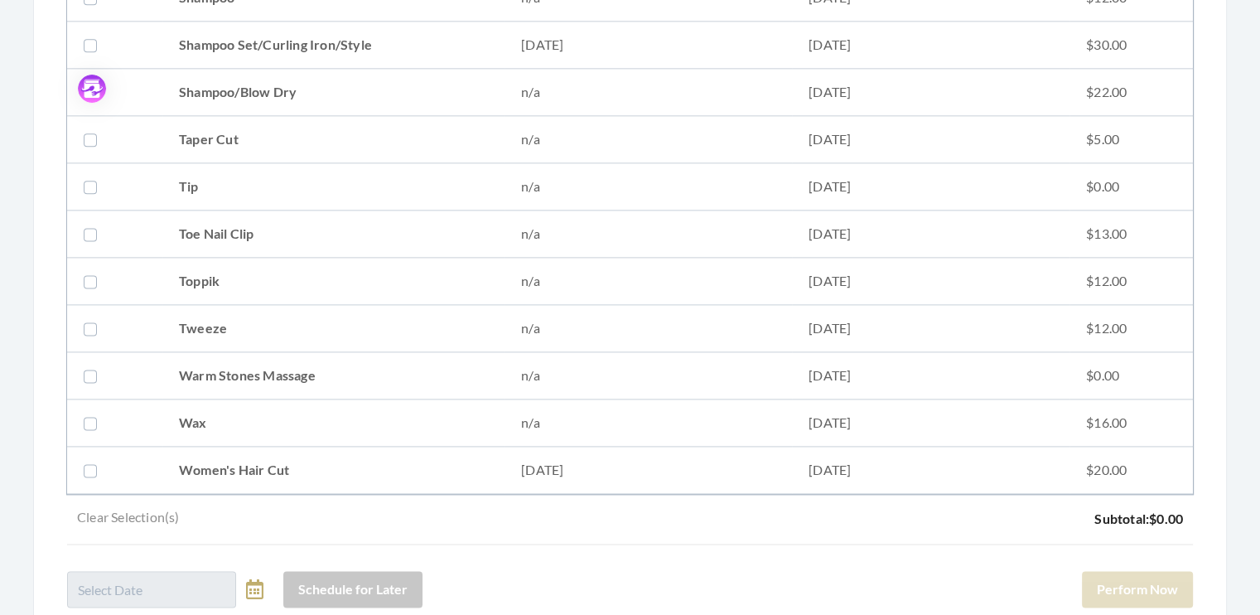
scroll to position [2201, 0]
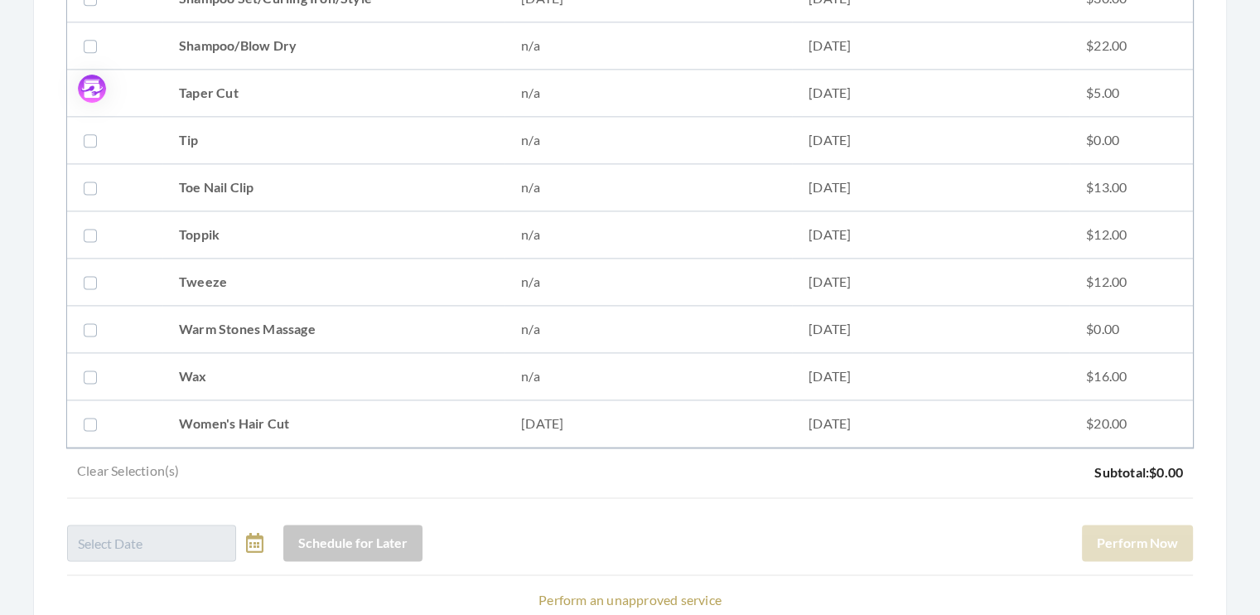
click at [86, 413] on label at bounding box center [94, 423] width 20 height 20
checkbox input "true"
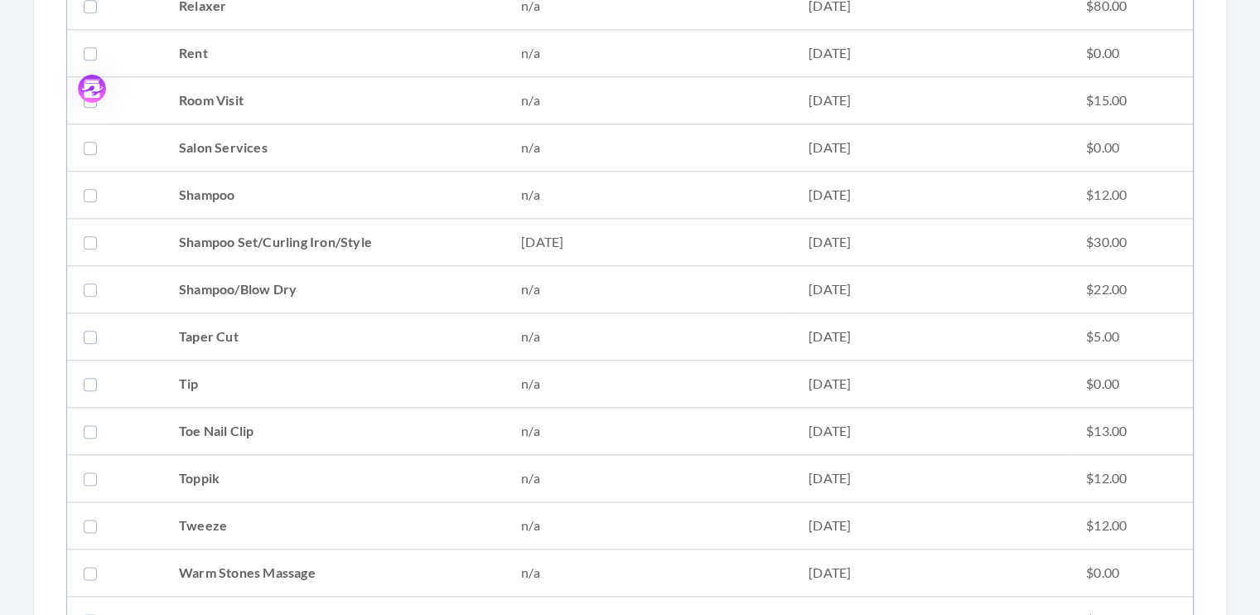
scroll to position [1931, 0]
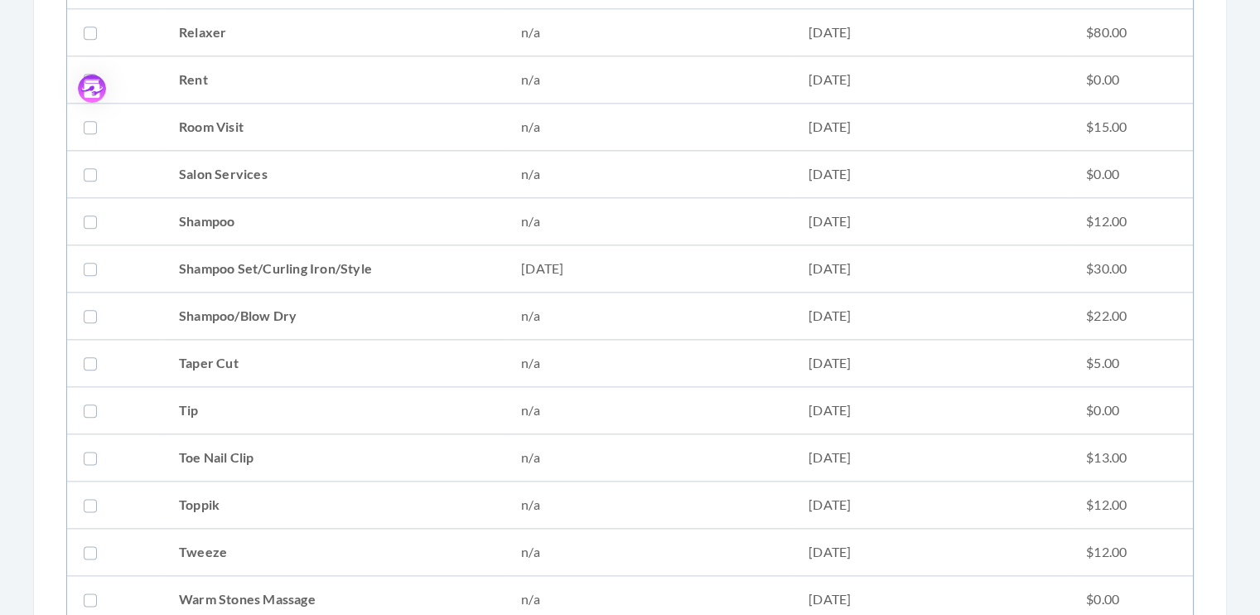
click at [89, 260] on label at bounding box center [94, 268] width 20 height 20
checkbox input "true"
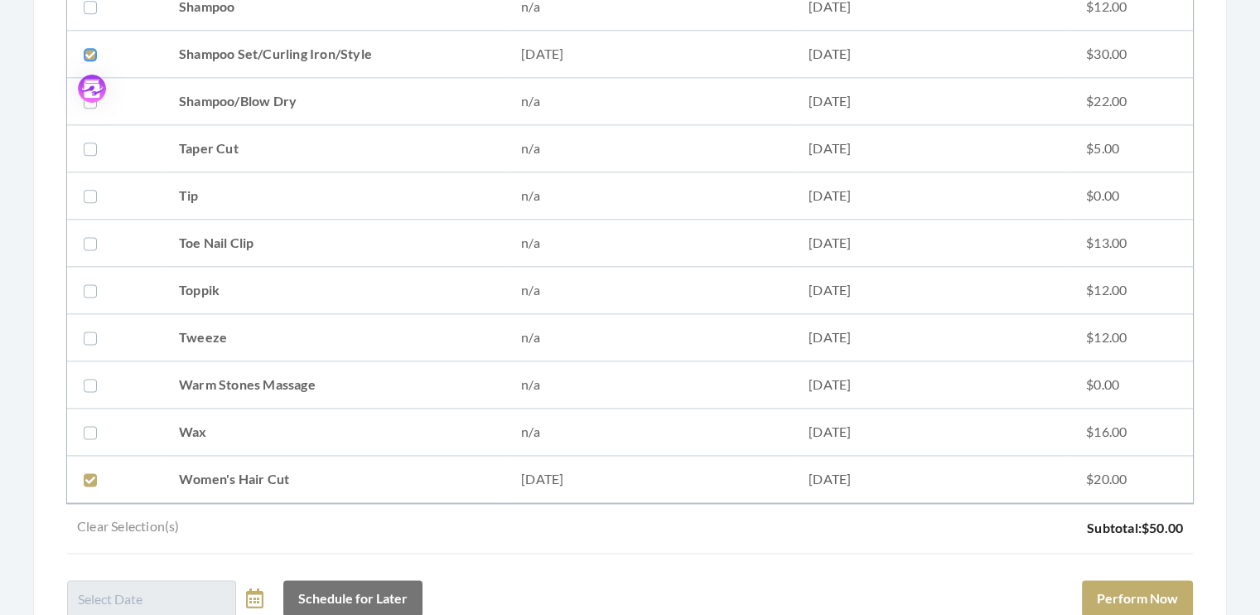
scroll to position [2306, 0]
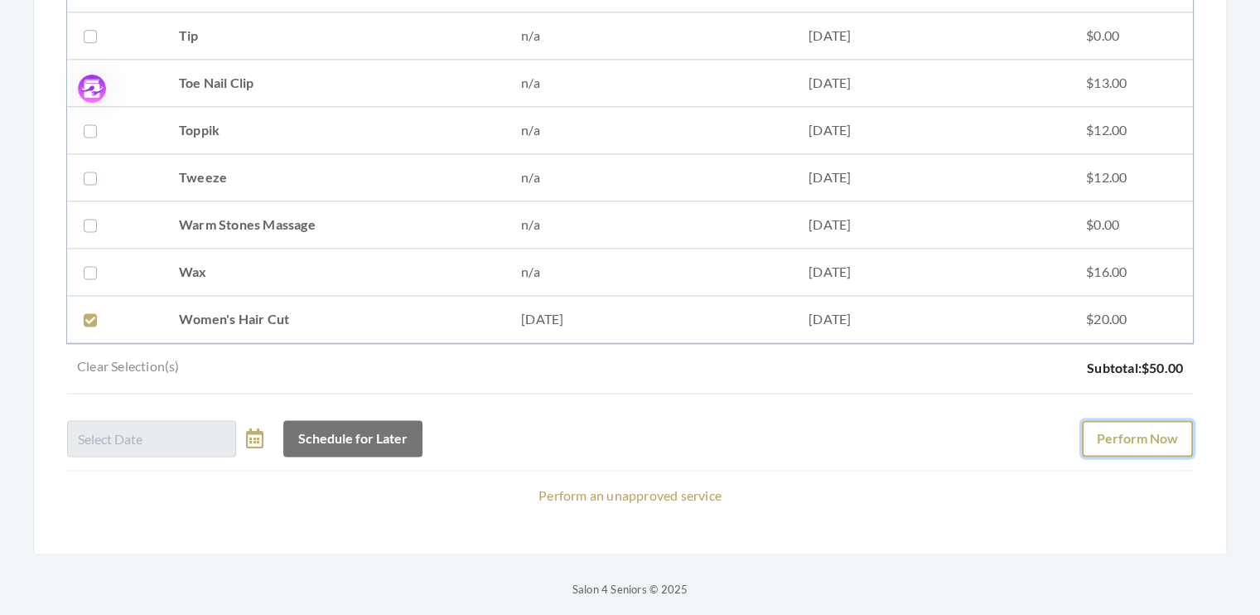
click at [1152, 432] on button "Perform Now" at bounding box center [1137, 438] width 111 height 36
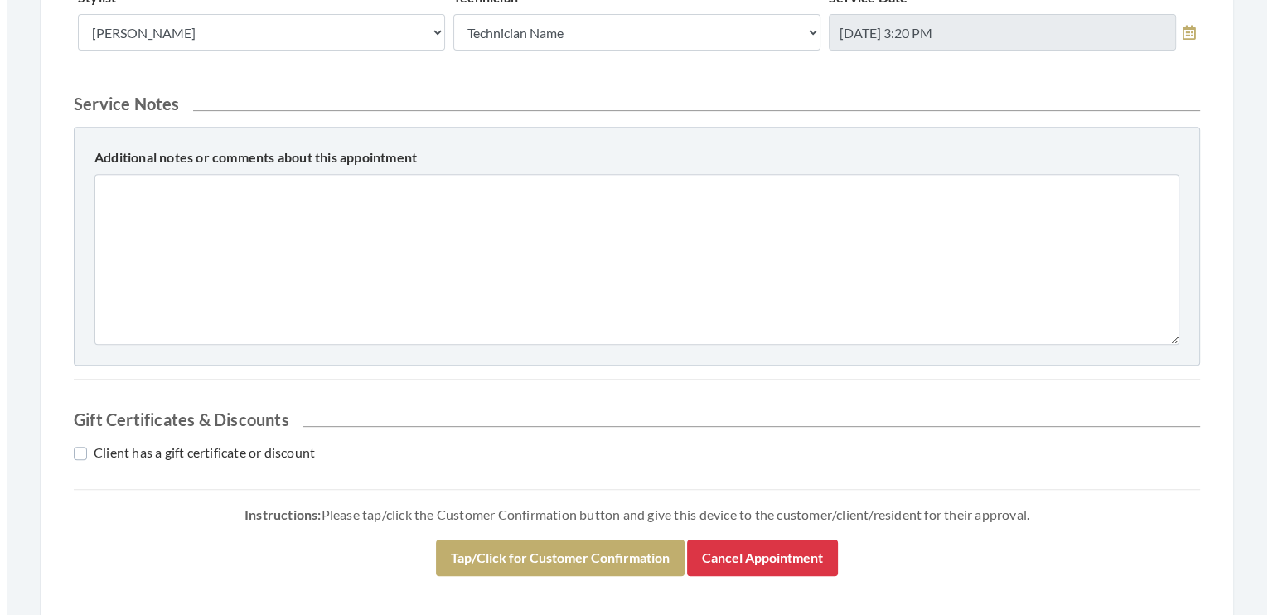
scroll to position [742, 0]
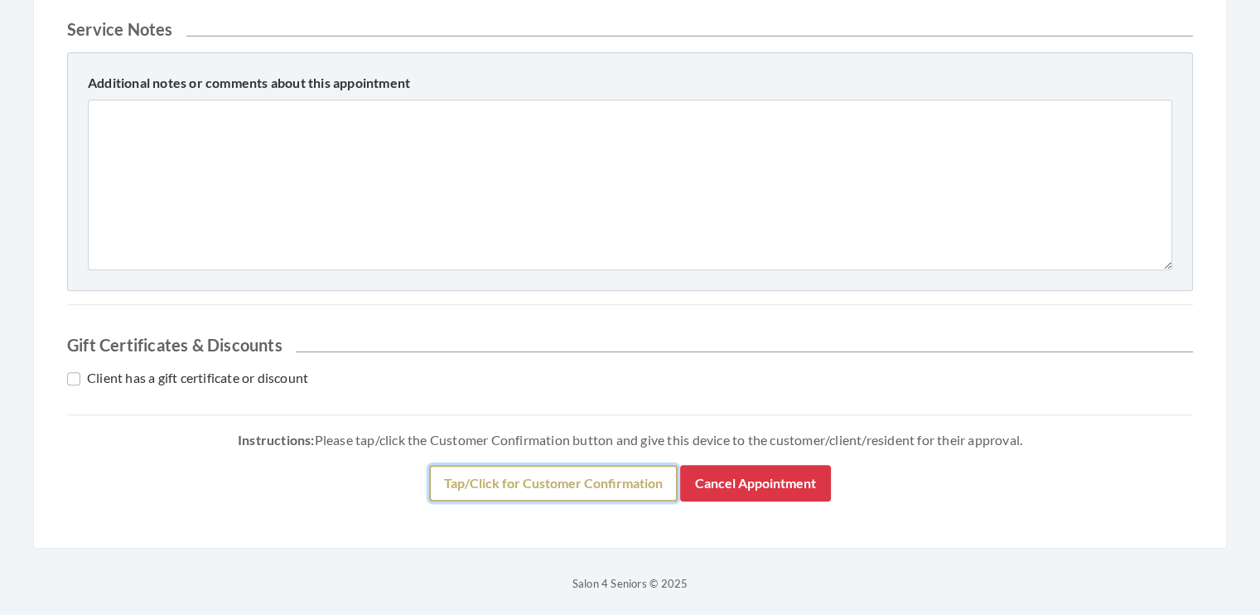
click at [501, 481] on button "Tap/Click for Customer Confirmation" at bounding box center [553, 483] width 249 height 36
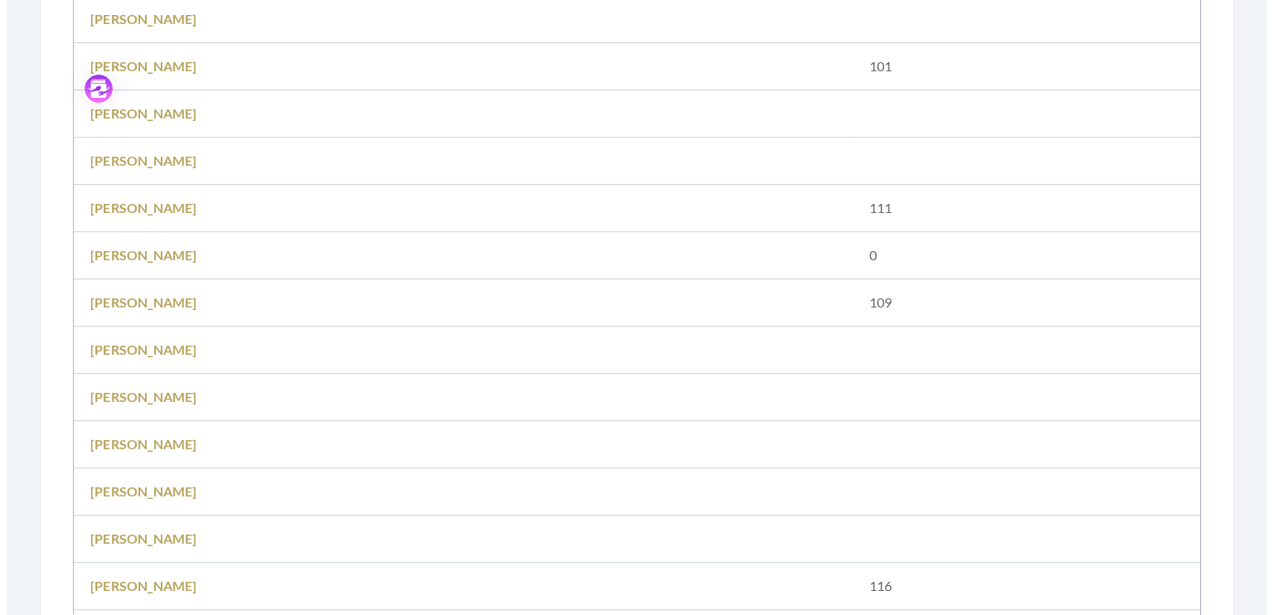
scroll to position [1666, 0]
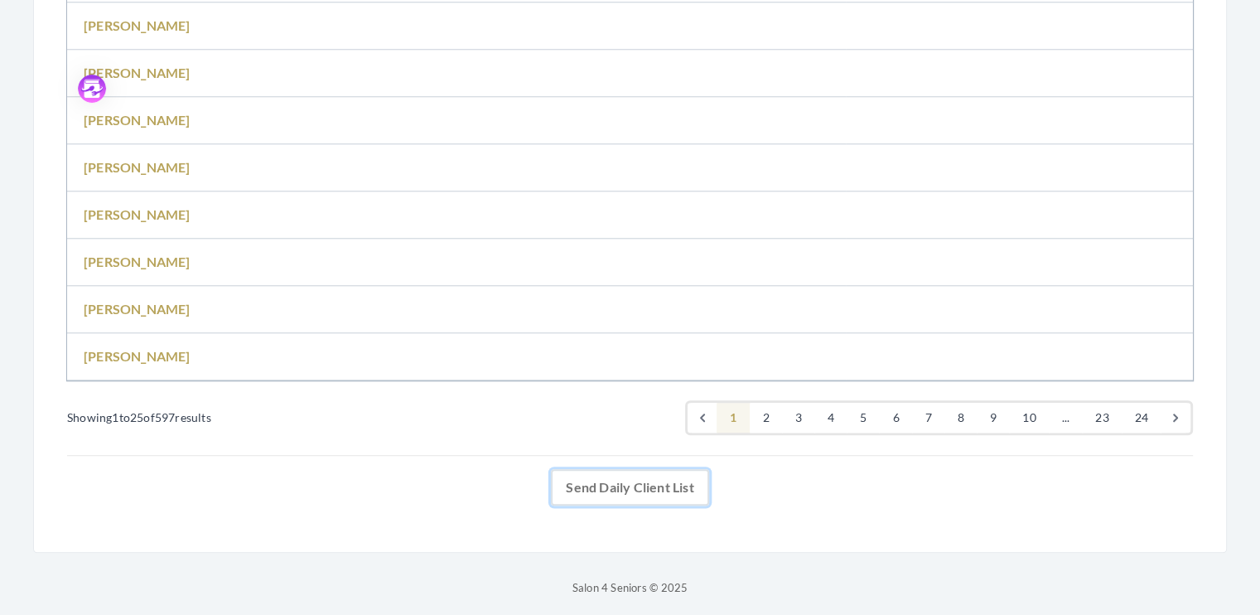
click at [631, 481] on link "Send Daily Client List" at bounding box center [629, 487] width 157 height 36
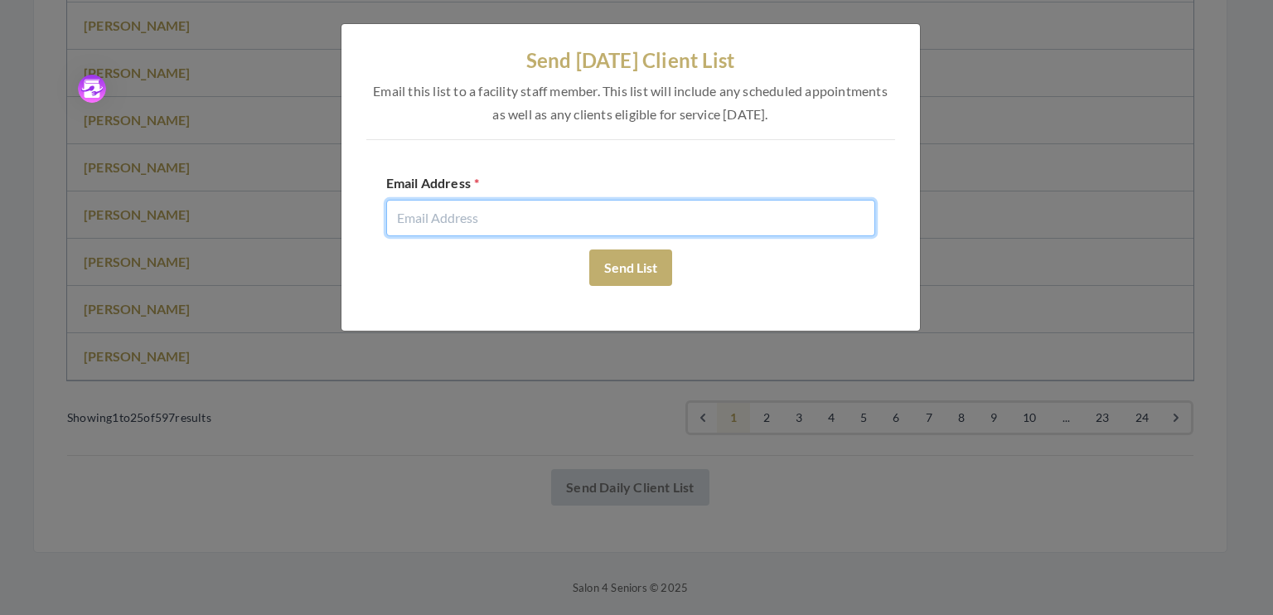
click at [451, 215] on input "email" at bounding box center [630, 218] width 489 height 36
type input "evie@salon4seniors.com"
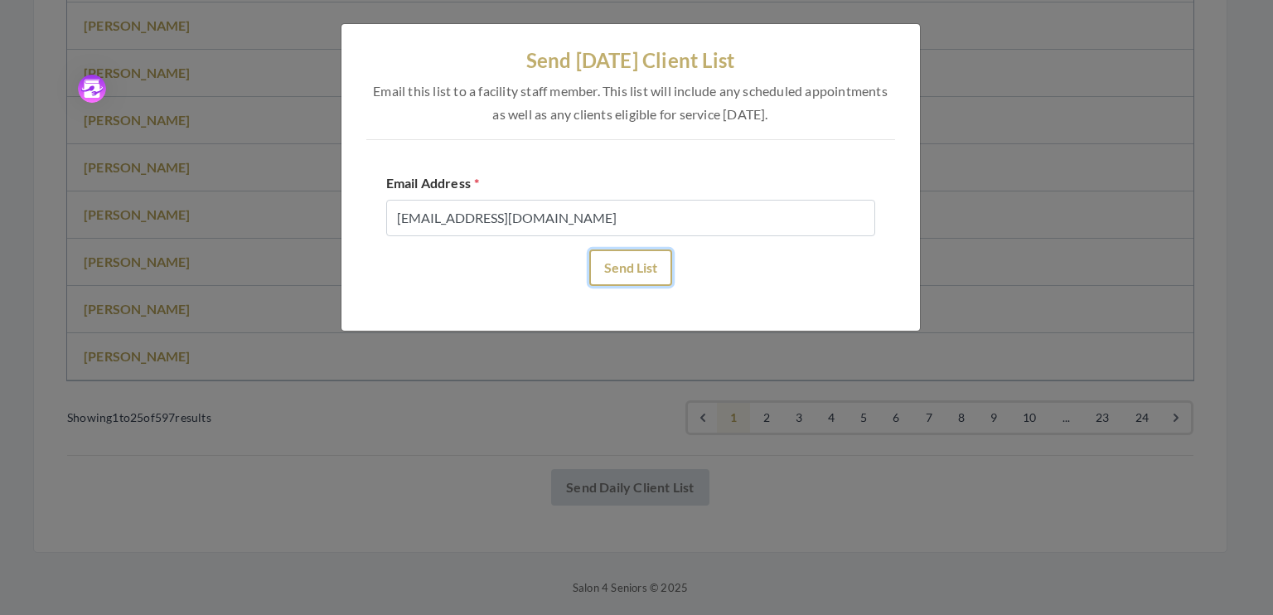
click at [599, 256] on button "Send List" at bounding box center [630, 267] width 83 height 36
click at [635, 265] on button "Send List" at bounding box center [630, 267] width 83 height 36
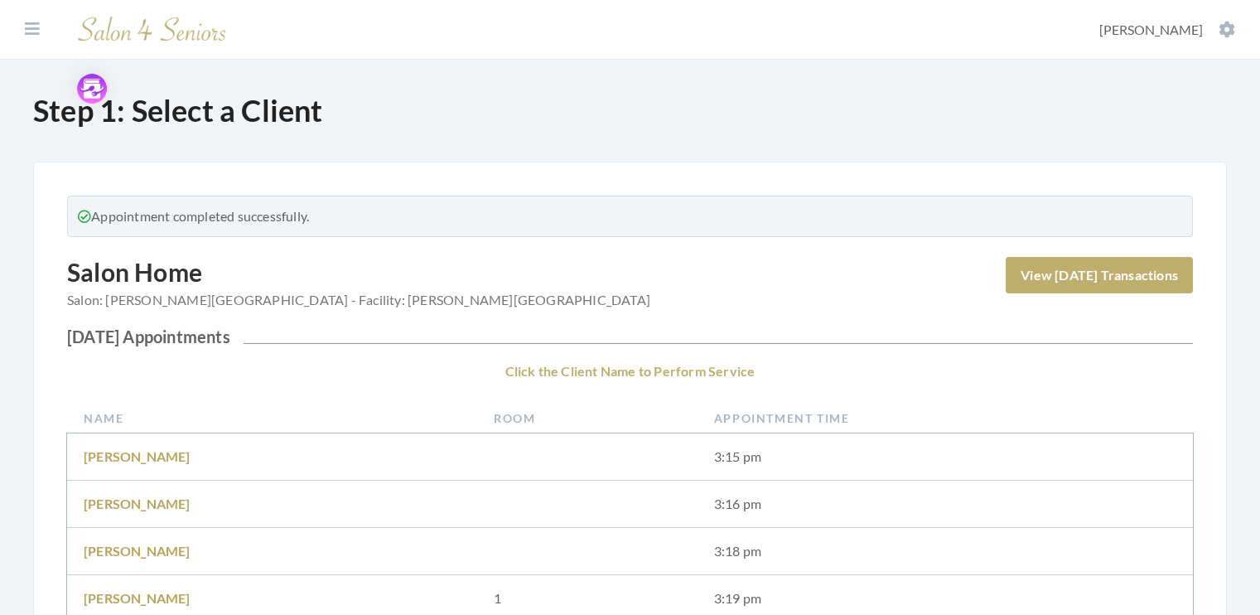
scroll to position [1666, 0]
